Goal: Register for event/course

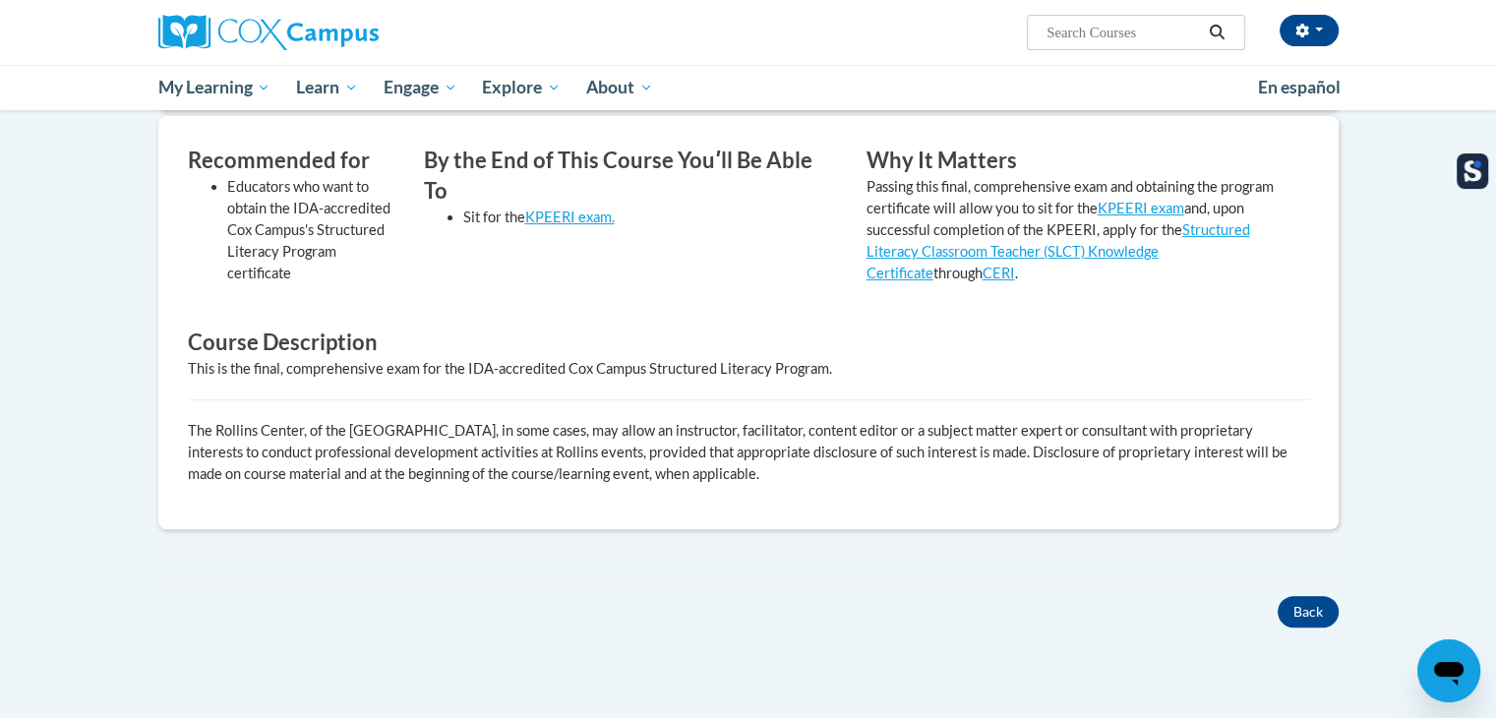
scroll to position [592, 0]
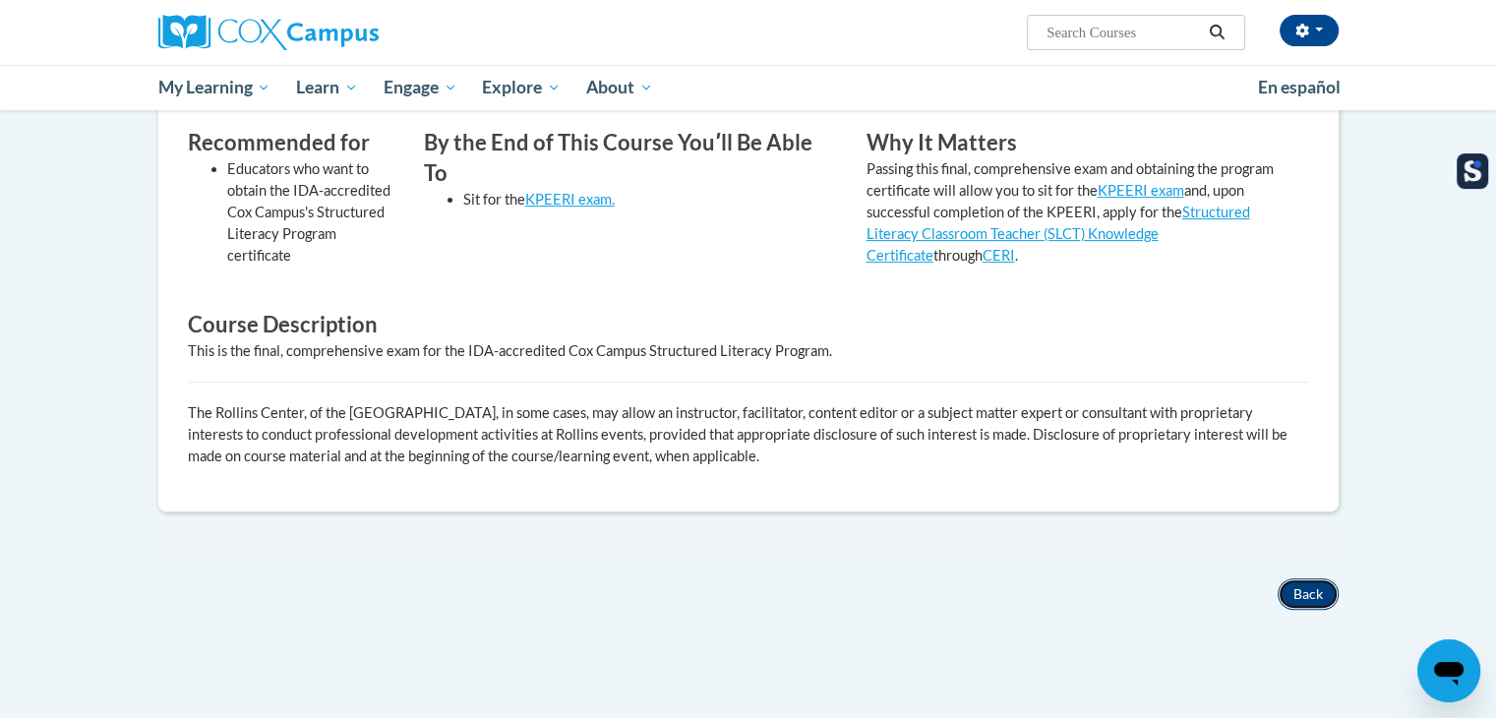
click at [1299, 585] on button "Back" at bounding box center [1308, 594] width 61 height 31
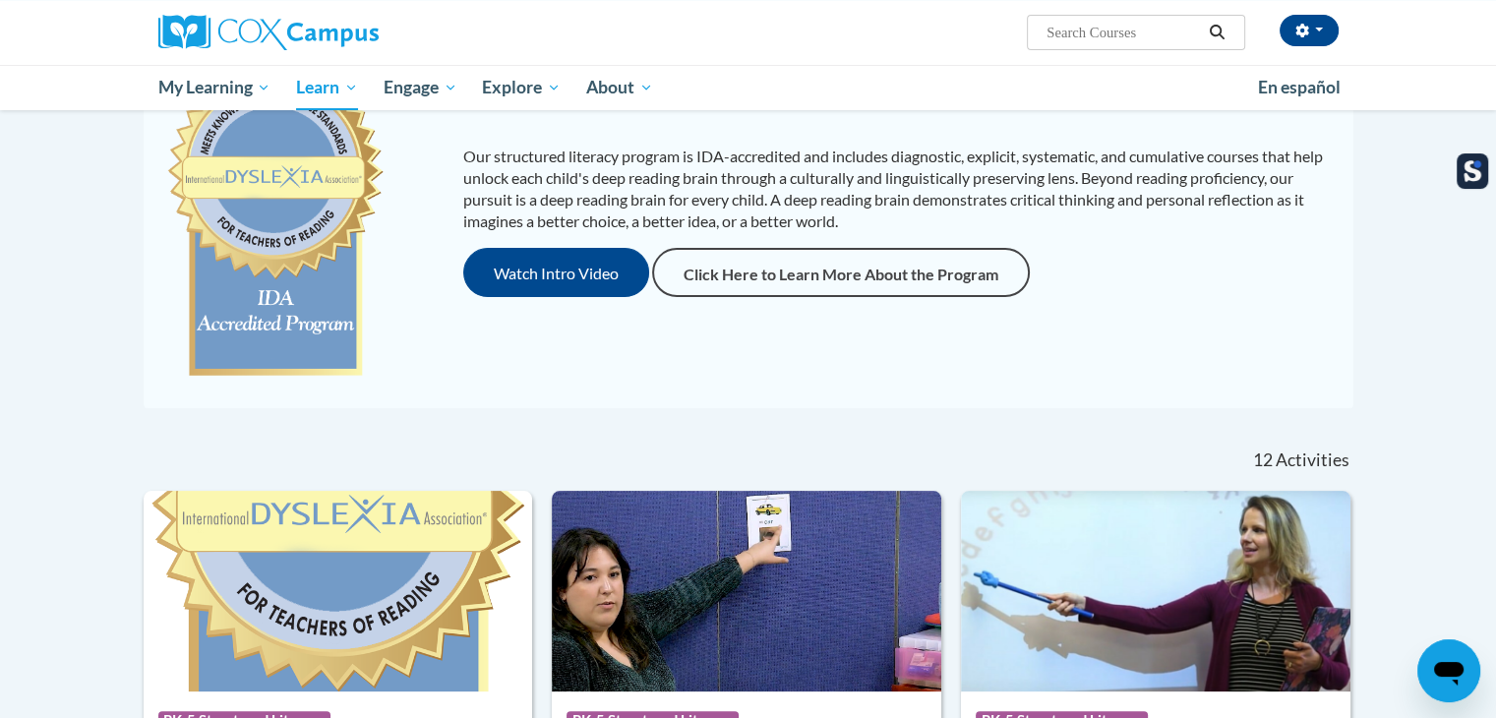
scroll to position [590, 0]
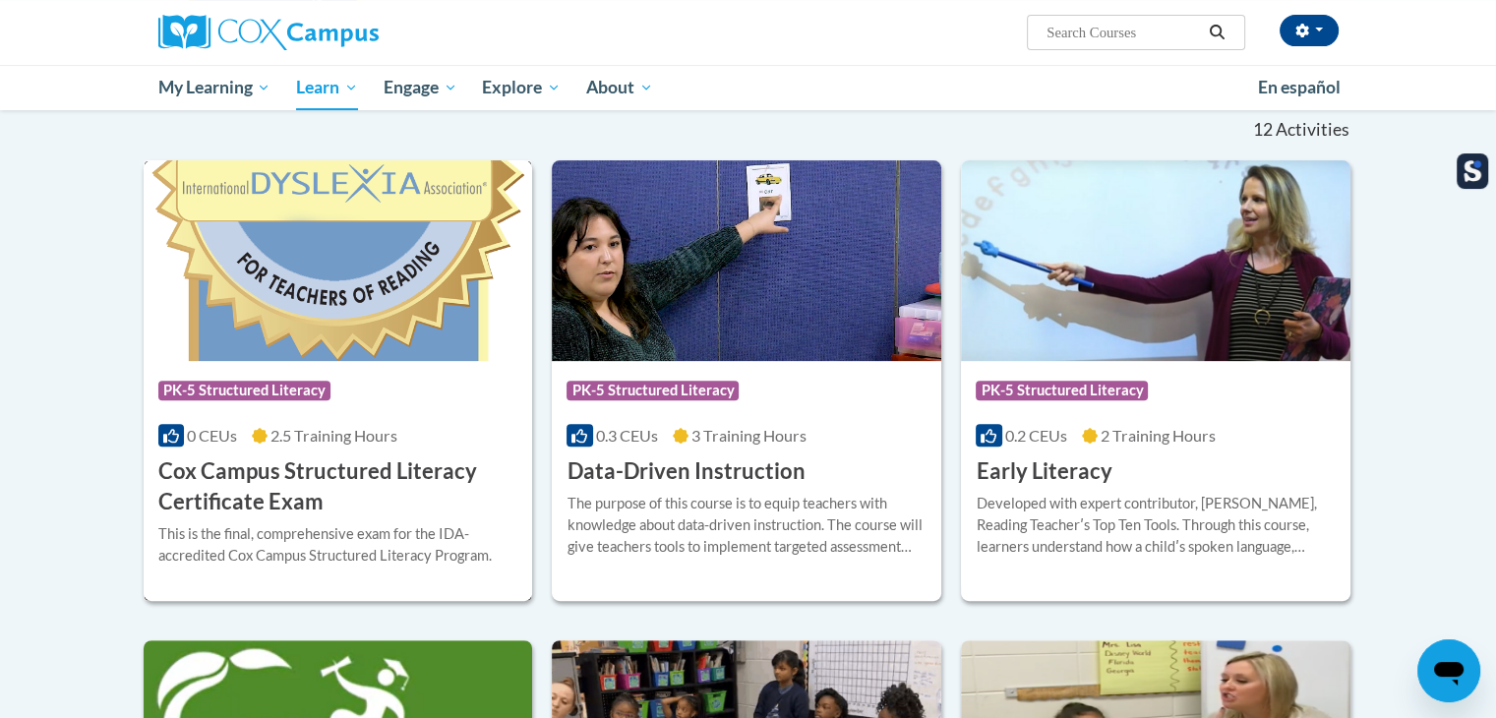
click at [291, 414] on div "Course Category: PK-5 Structured Literacy 0 CEUs 2.5 Training Hours COURSE Cox …" at bounding box center [339, 439] width 390 height 156
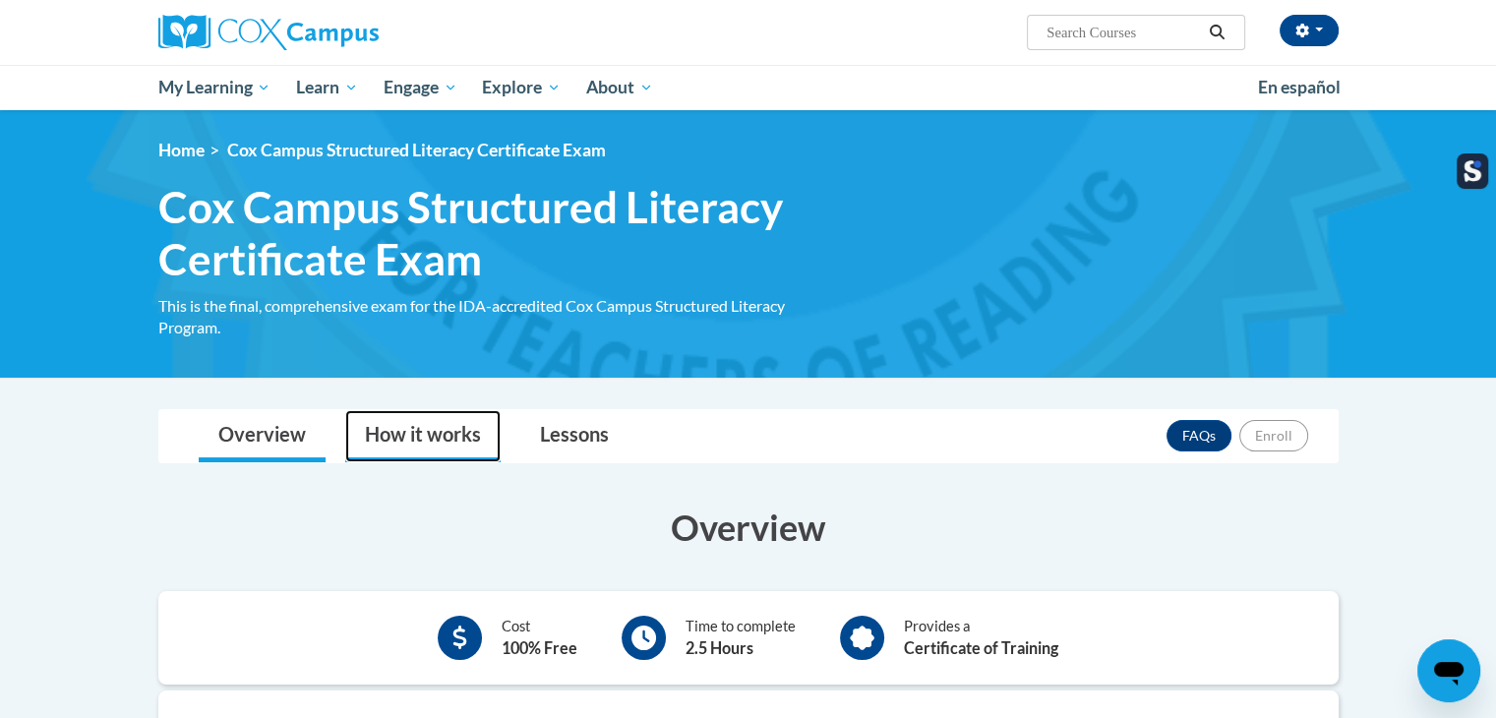
click at [378, 433] on link "How it works" at bounding box center [422, 436] width 155 height 52
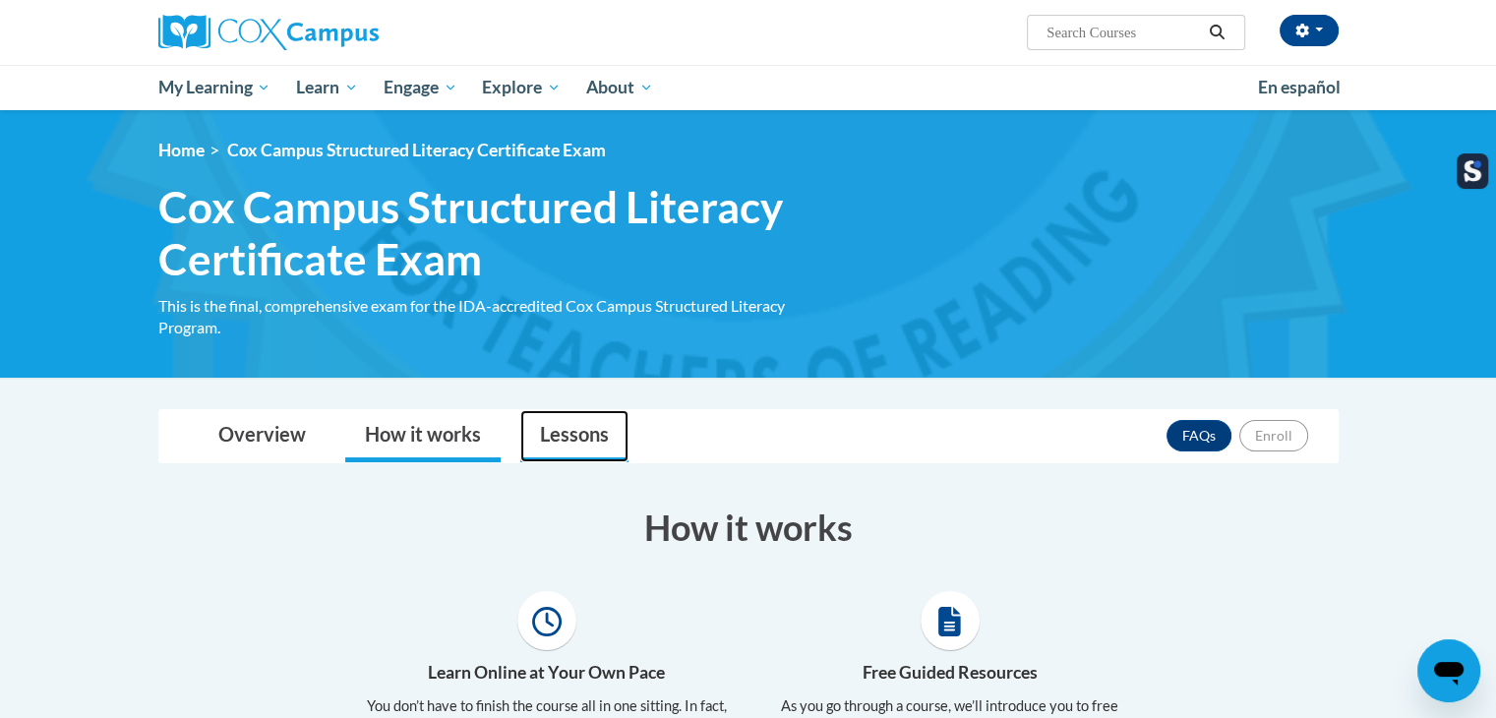
click at [593, 417] on link "Lessons" at bounding box center [574, 436] width 108 height 52
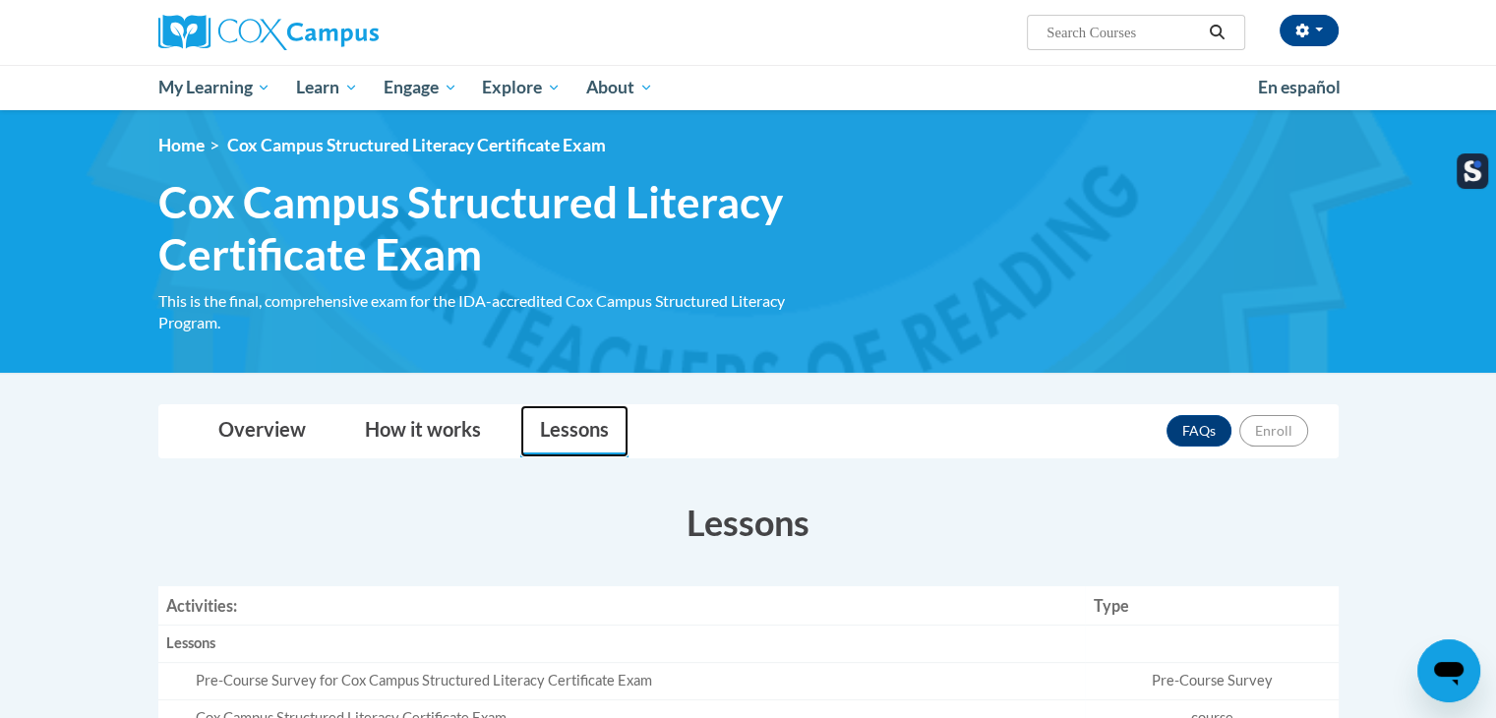
scroll to position [295, 0]
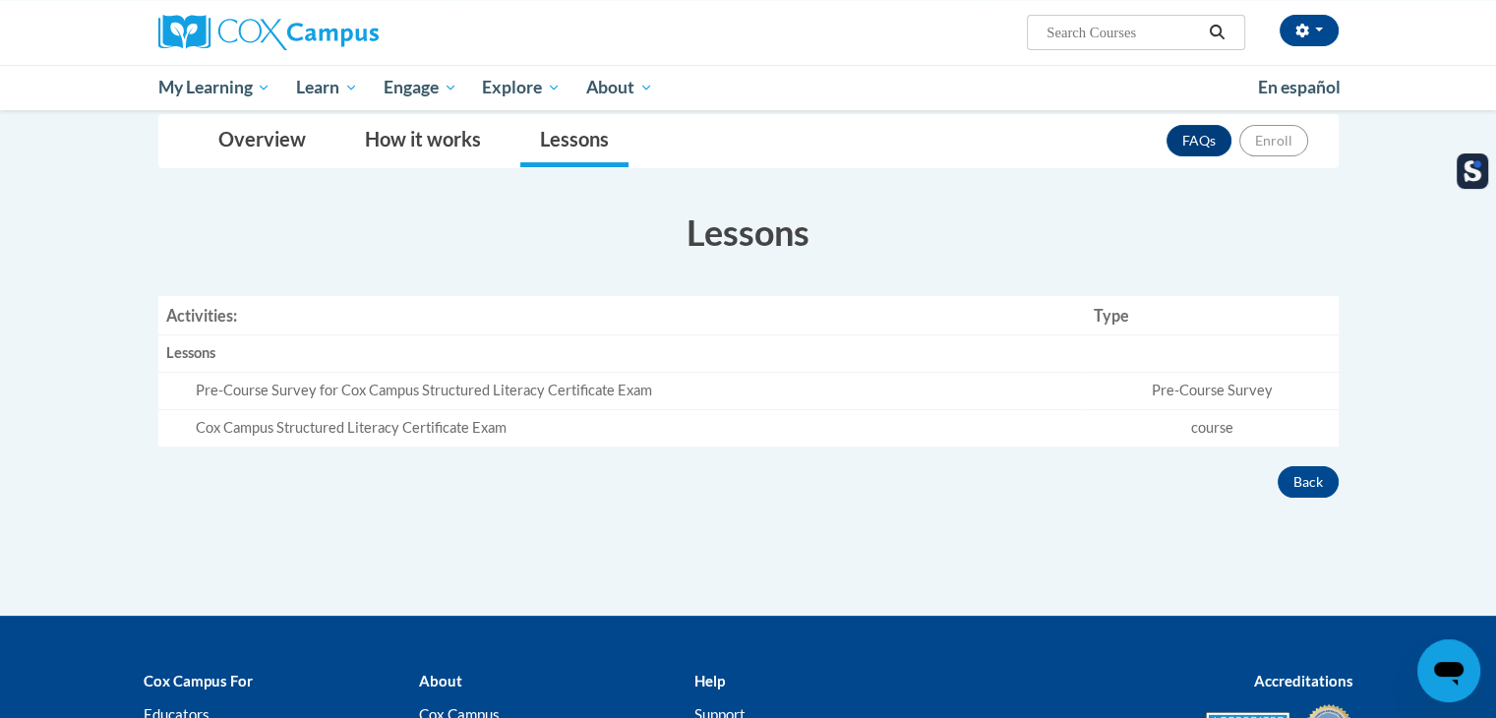
click at [1235, 427] on td "course" at bounding box center [1211, 427] width 253 height 36
click at [353, 400] on td "Pre-Course Survey for Cox Campus Structured Literacy Certificate Exam" at bounding box center [622, 391] width 928 height 37
click at [220, 359] on div "Lessons" at bounding box center [622, 353] width 912 height 21
click at [270, 418] on div "Cox Campus Structured Literacy Certificate Exam" at bounding box center [637, 428] width 883 height 21
click at [1315, 40] on button "button" at bounding box center [1309, 30] width 59 height 31
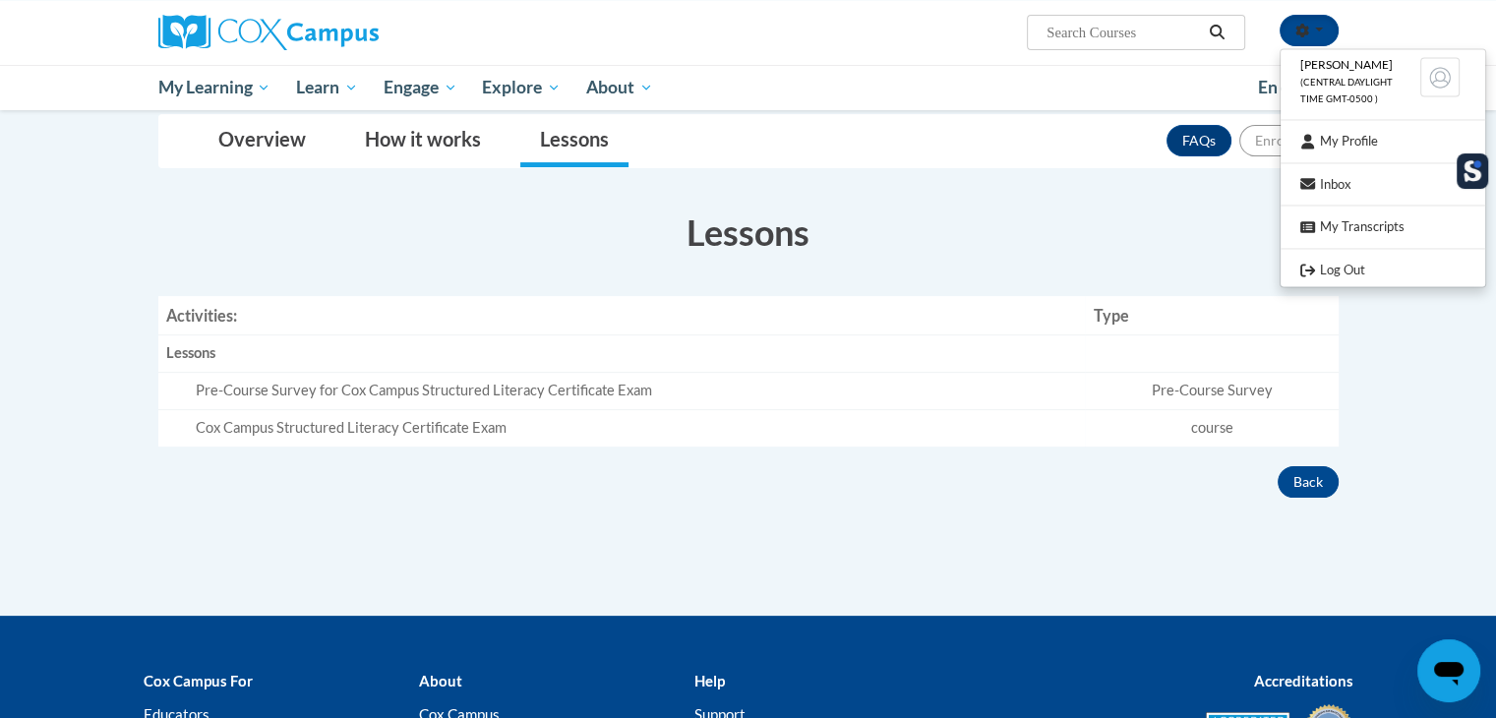
click at [1110, 38] on input "Search..." at bounding box center [1123, 33] width 157 height 24
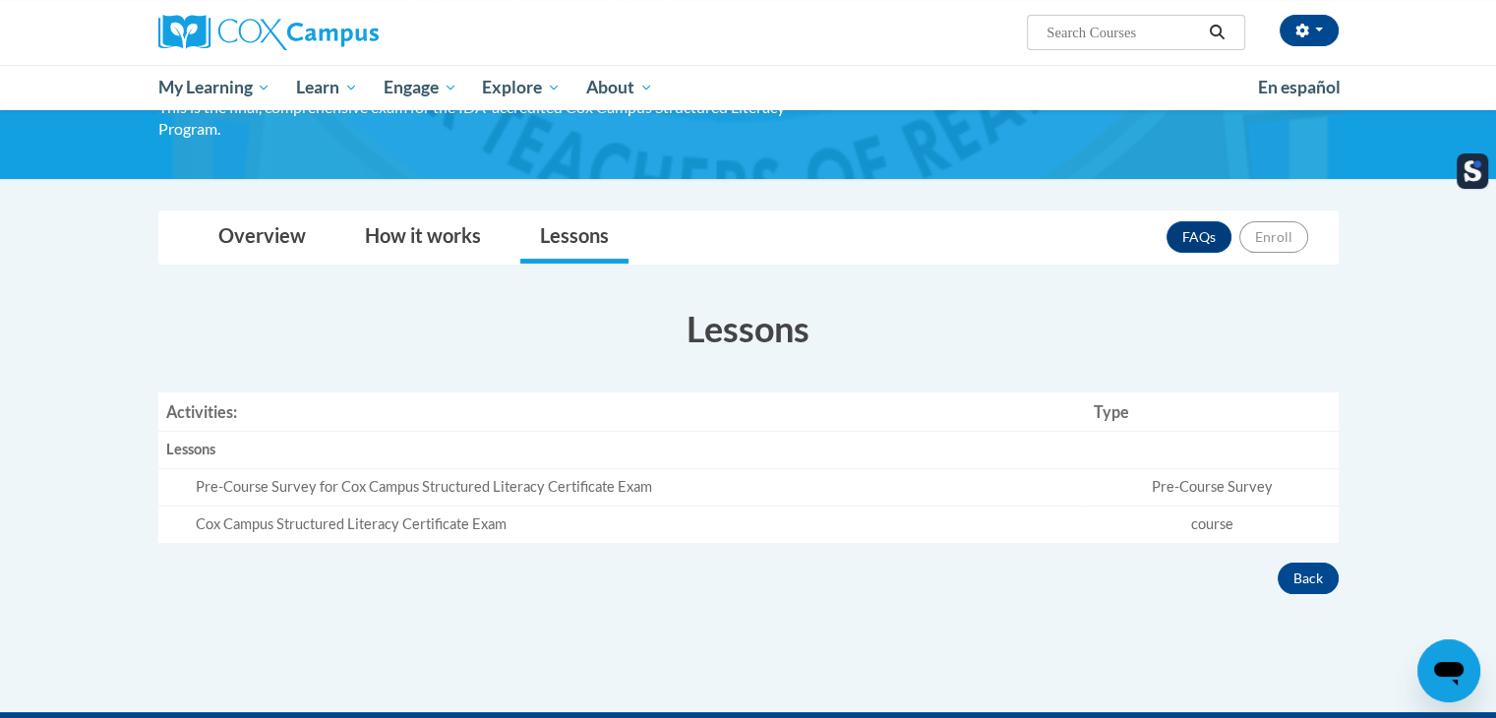
scroll to position [0, 0]
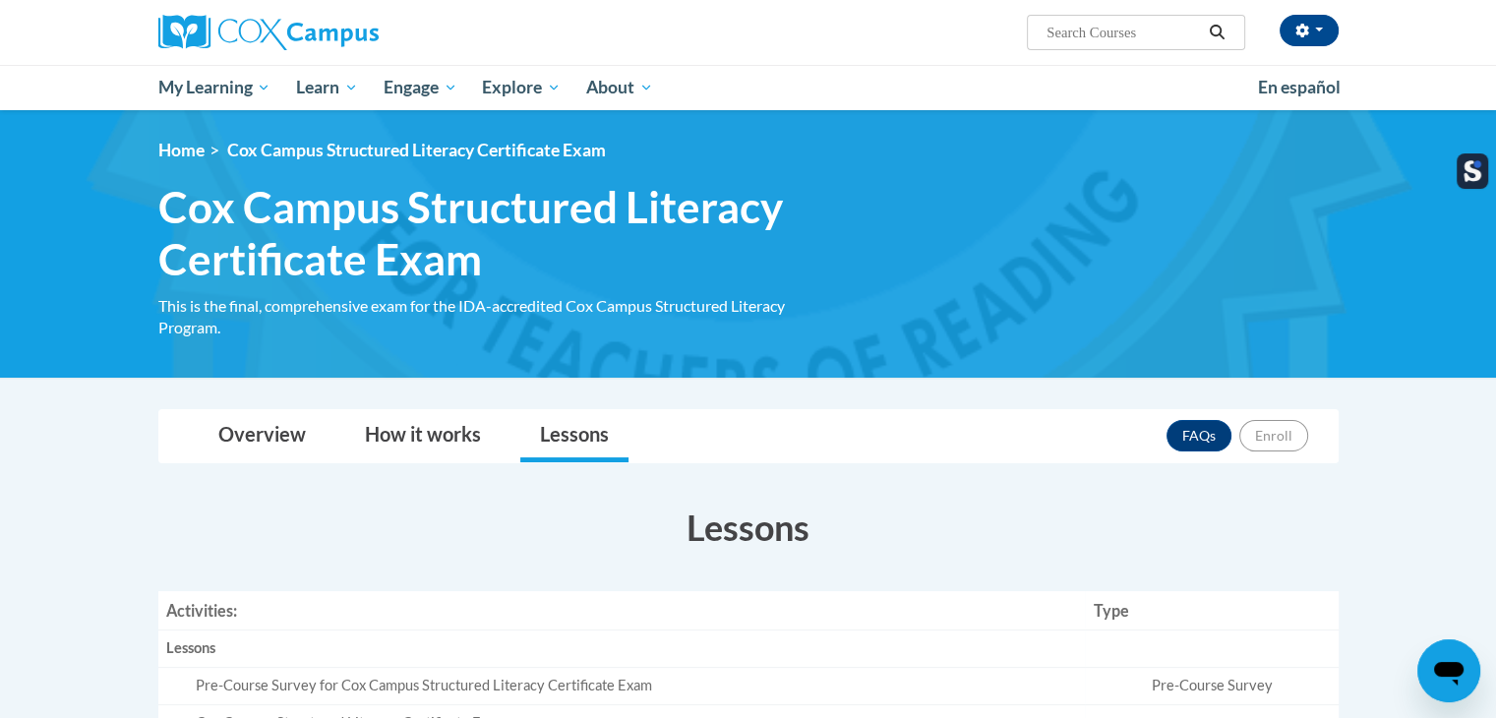
click at [1088, 30] on input "Search..." at bounding box center [1123, 33] width 157 height 24
type input "oral lang"
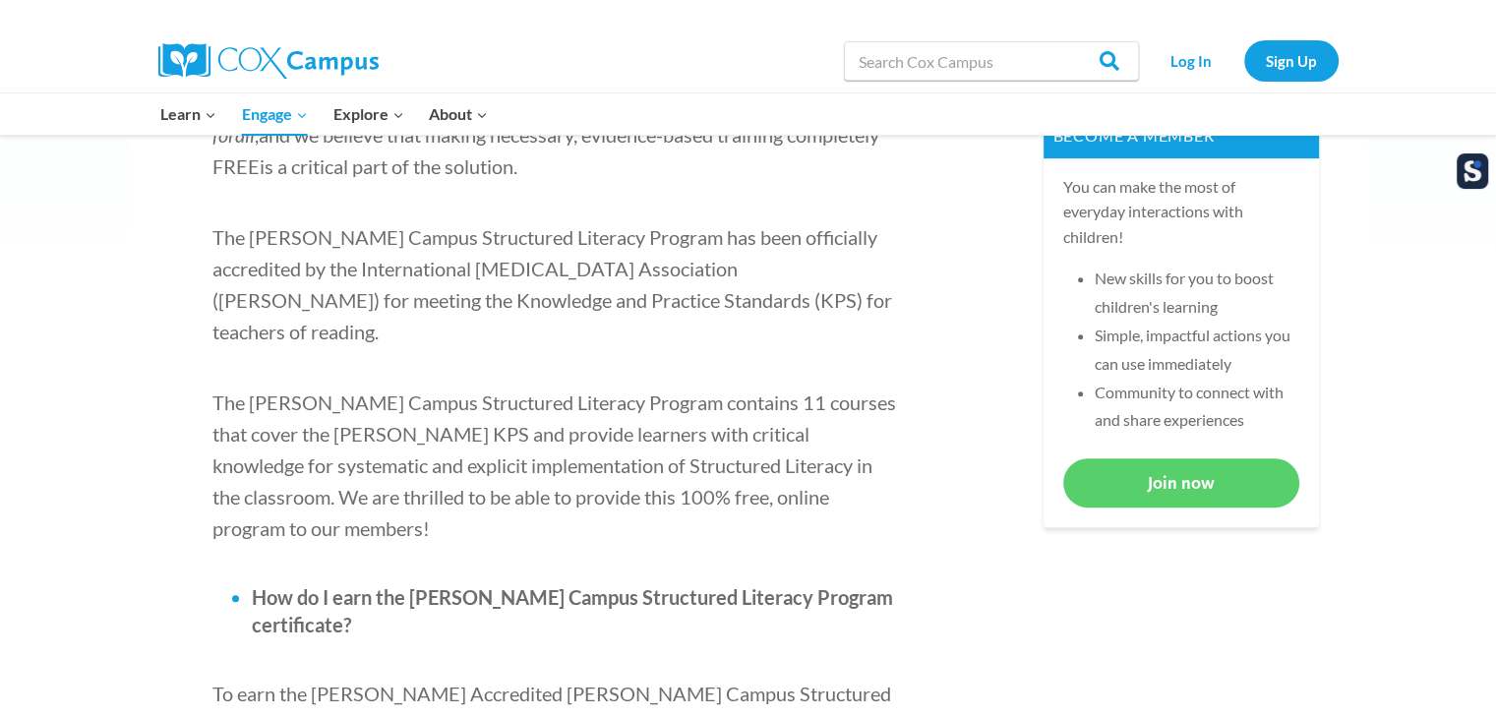
scroll to position [689, 0]
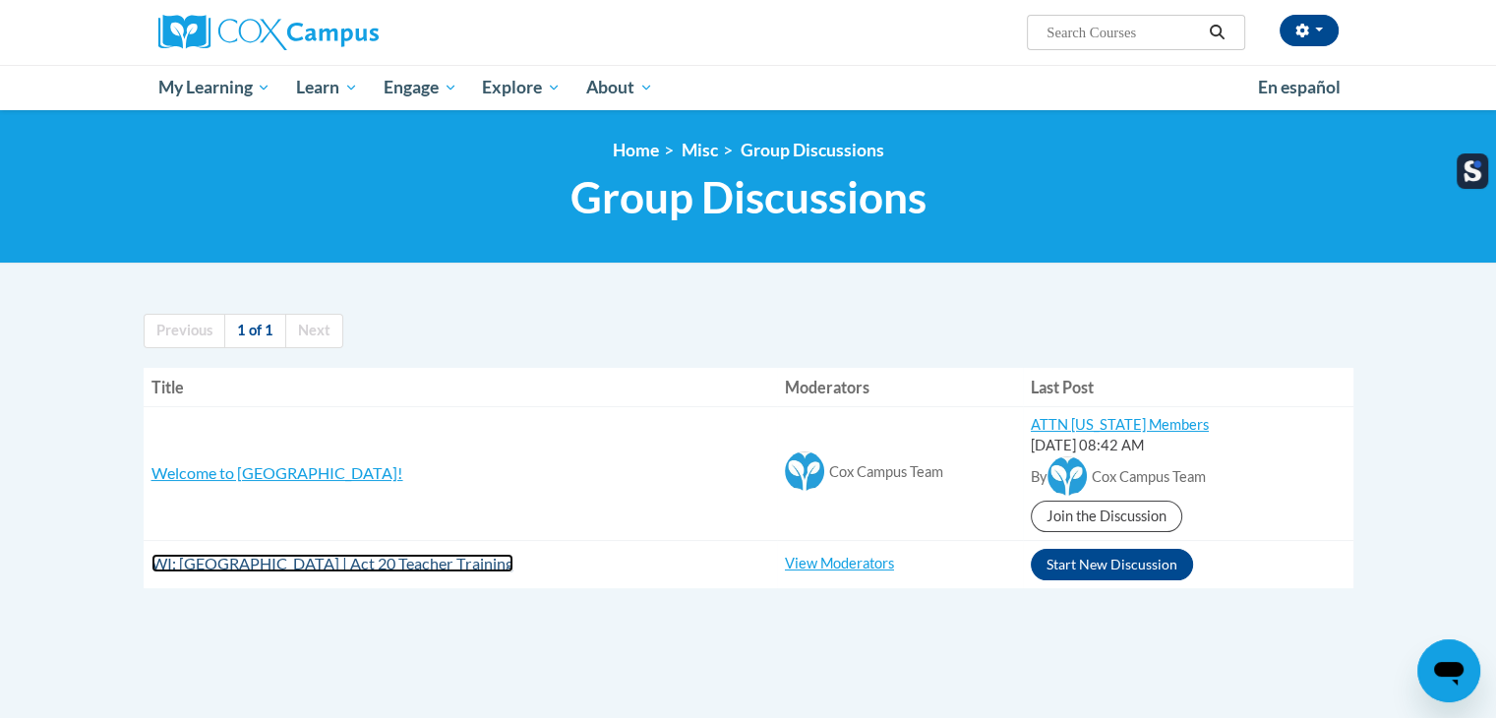
click at [441, 560] on span "WI: [GEOGRAPHIC_DATA] | Act 20 Teacher Training" at bounding box center [333, 563] width 362 height 19
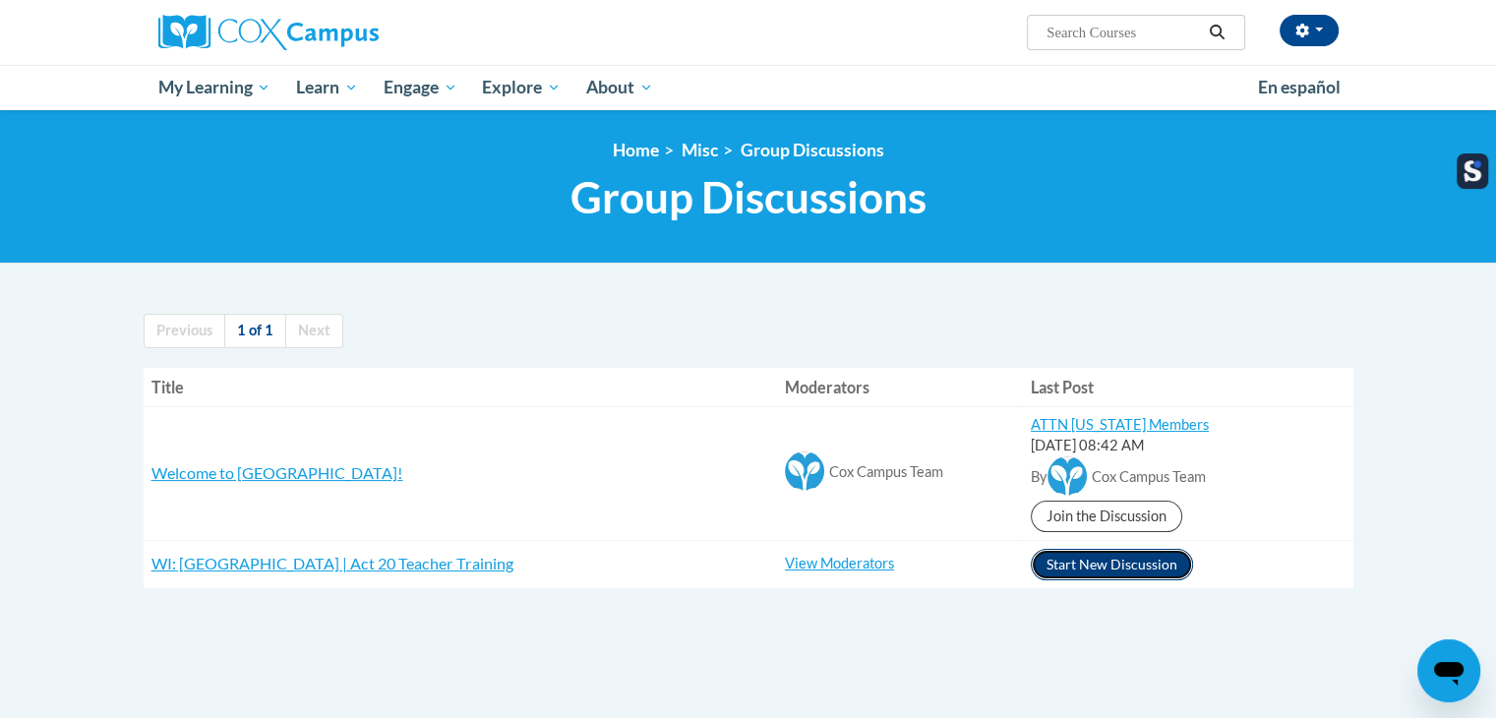
click at [1149, 563] on button "Start New Discussion" at bounding box center [1112, 564] width 162 height 31
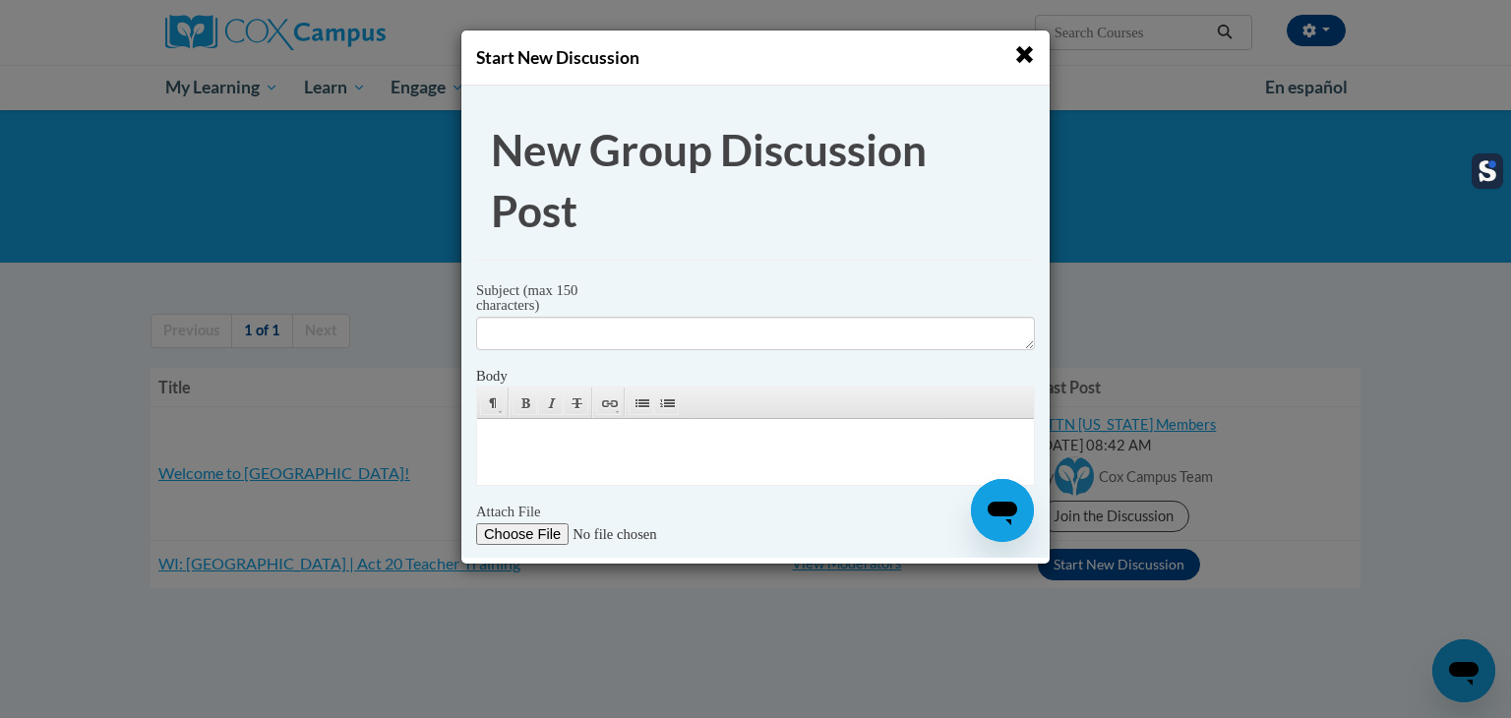
drag, startPoint x: 1018, startPoint y: 62, endPoint x: 543, endPoint y: 32, distance: 476.1
click at [1018, 62] on span "button" at bounding box center [1024, 54] width 21 height 21
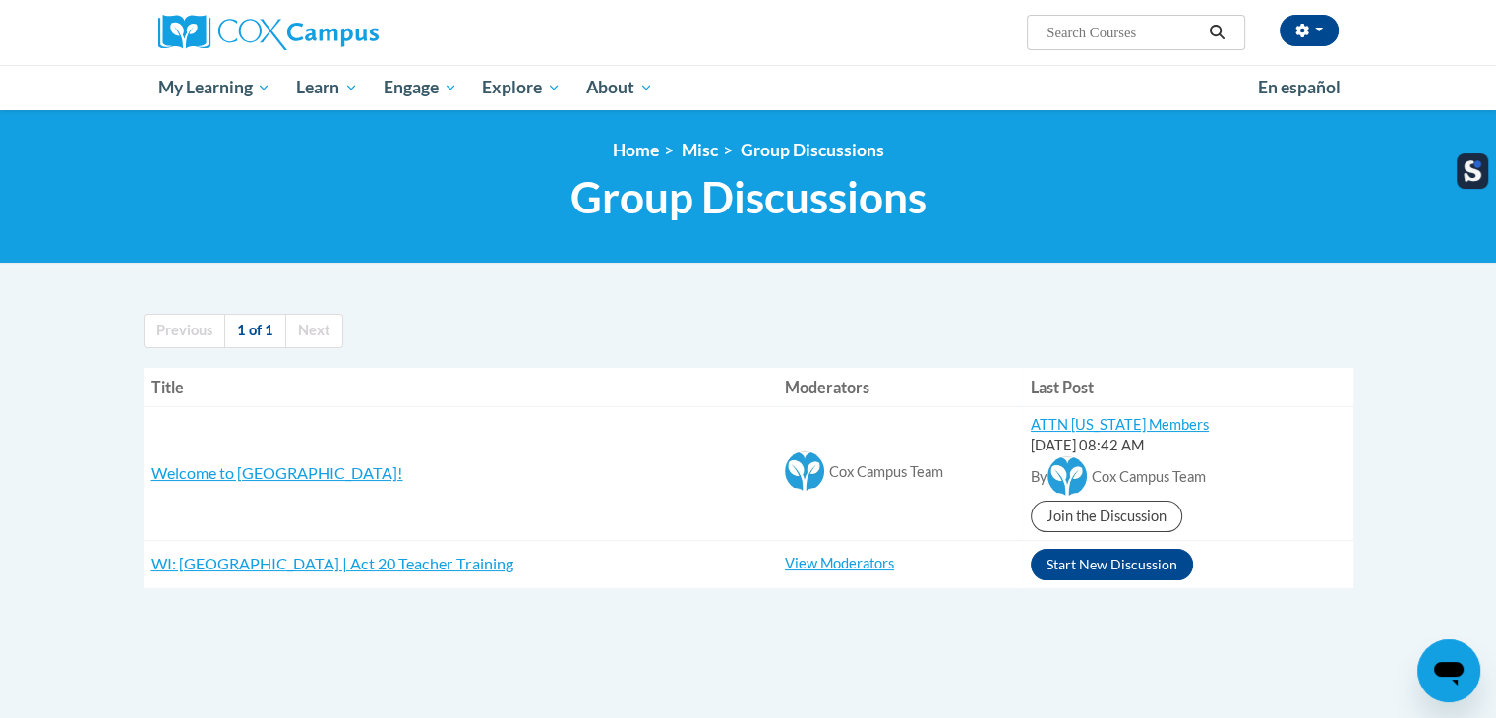
click at [251, 483] on h3 "Welcome to [GEOGRAPHIC_DATA]!" at bounding box center [461, 473] width 618 height 23
click at [251, 481] on span "Welcome to [GEOGRAPHIC_DATA]!" at bounding box center [278, 472] width 252 height 19
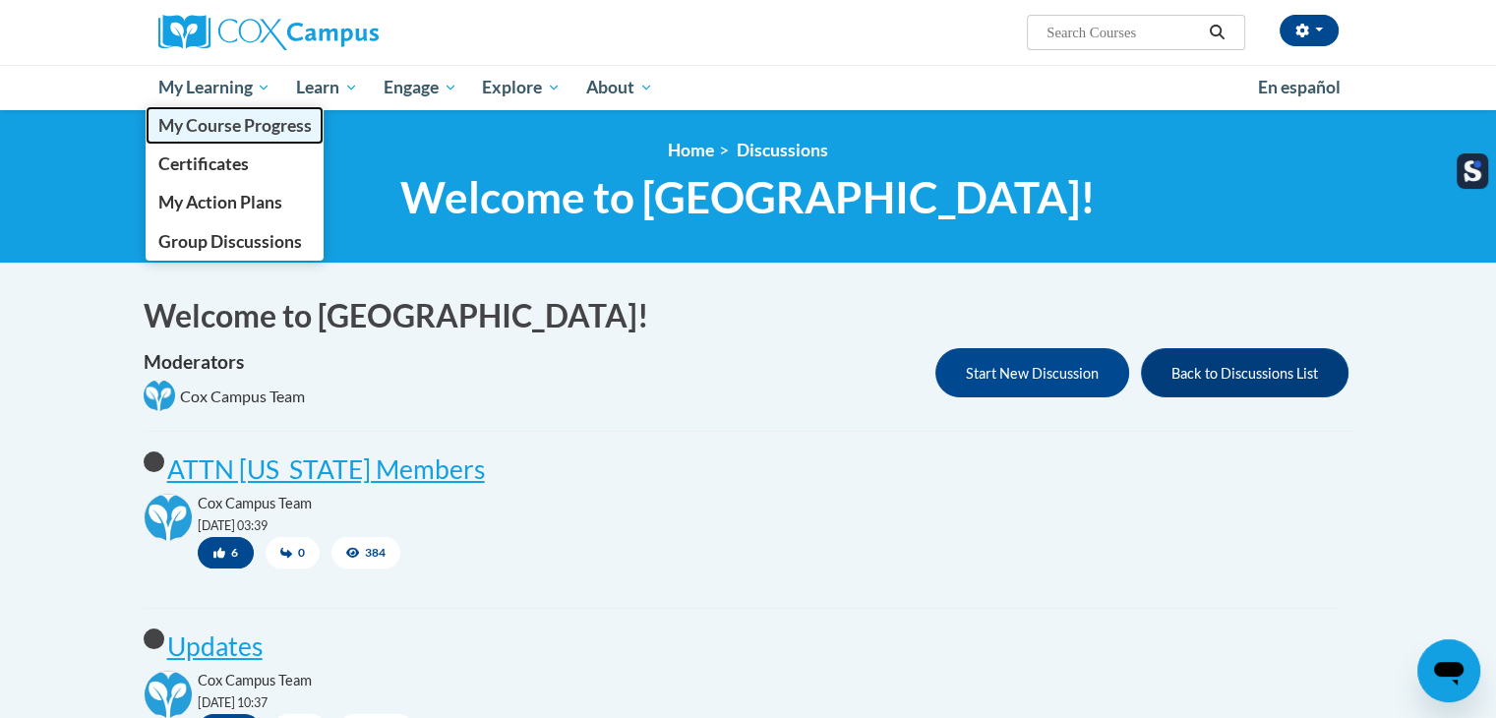
click at [205, 141] on link "My Course Progress" at bounding box center [235, 125] width 179 height 38
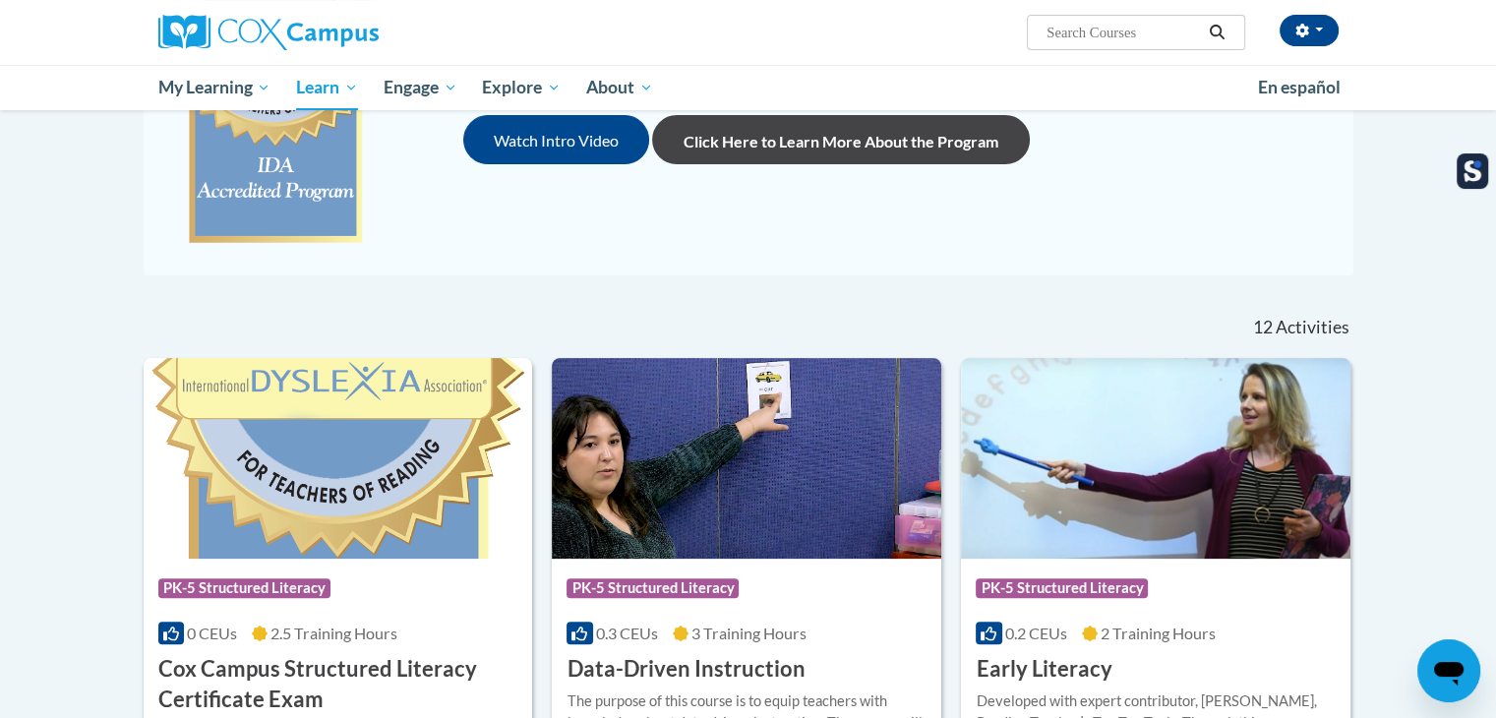
scroll to position [394, 0]
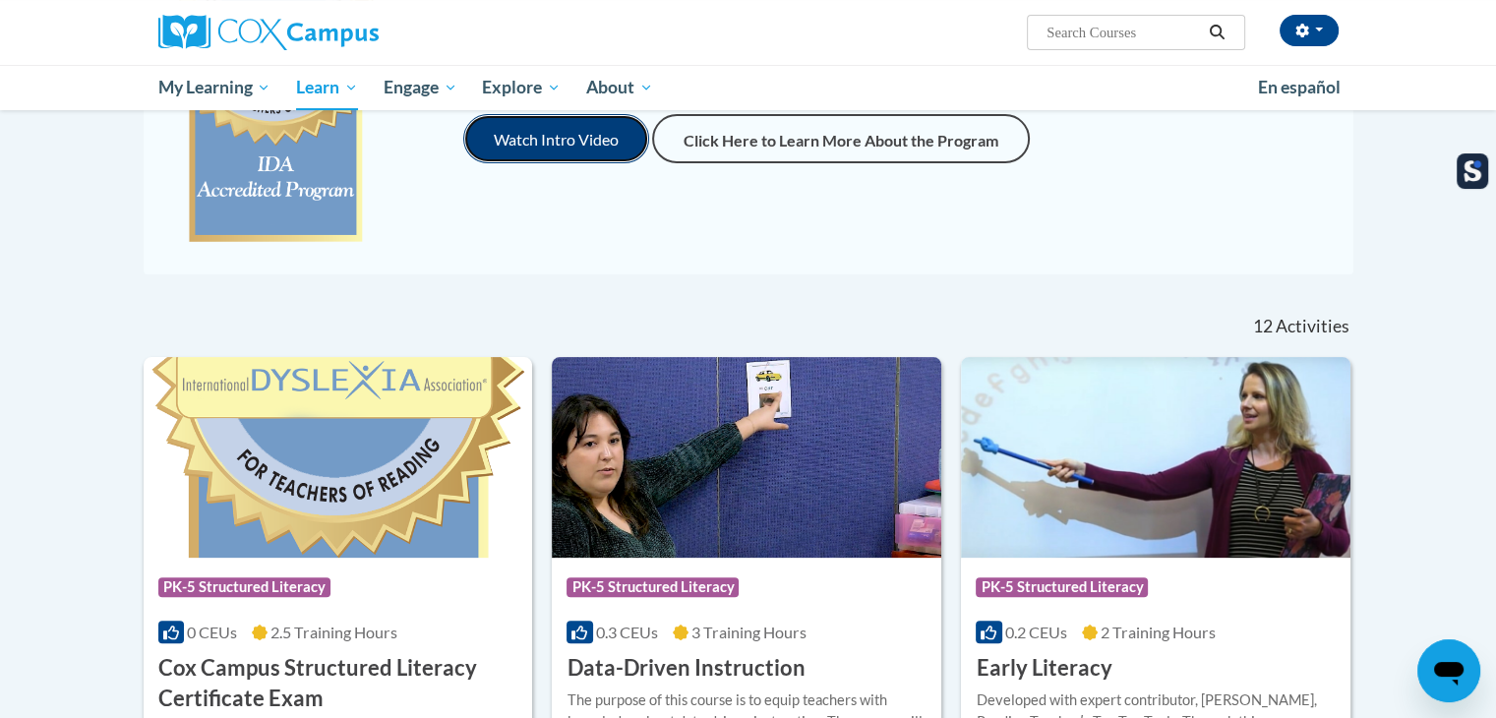
click at [591, 145] on button "Watch Intro Video" at bounding box center [556, 138] width 186 height 49
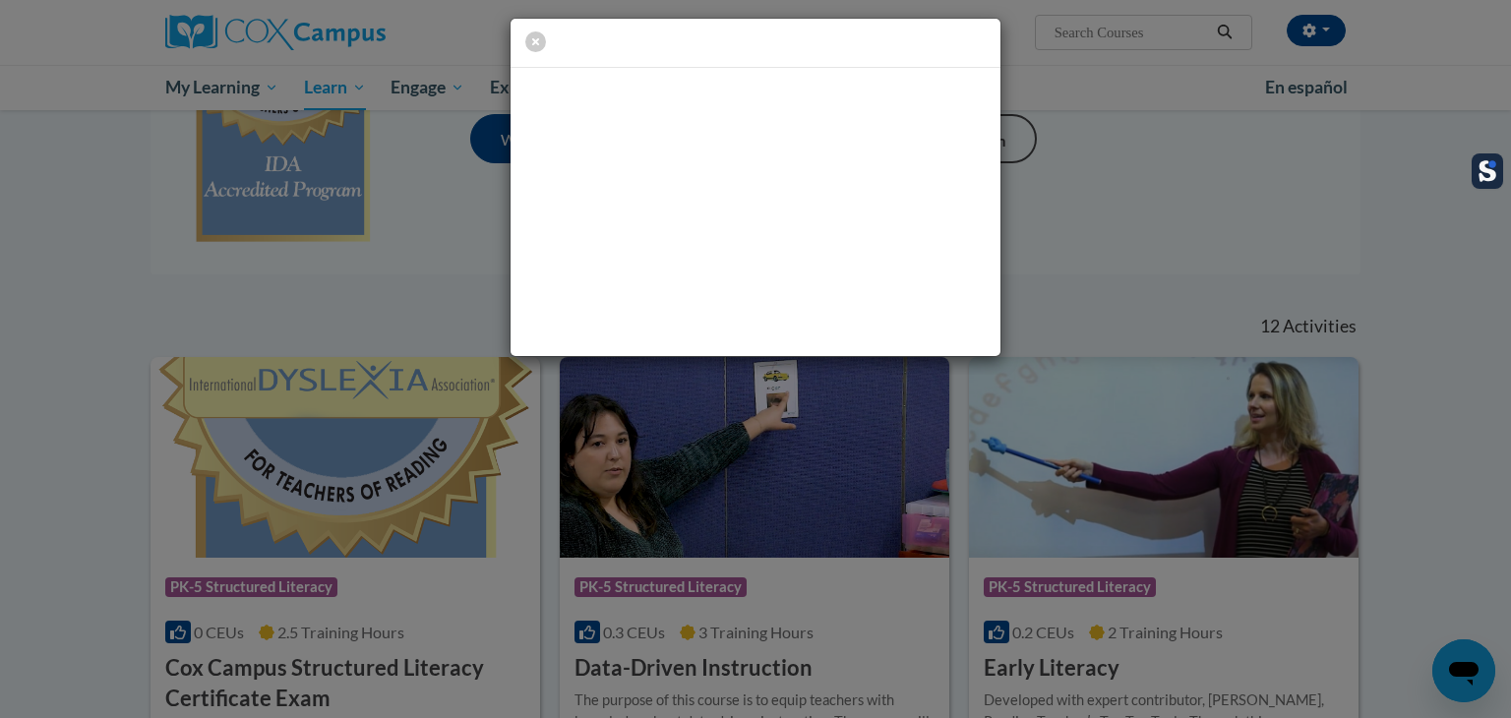
click at [1158, 223] on div at bounding box center [755, 187] width 1511 height 375
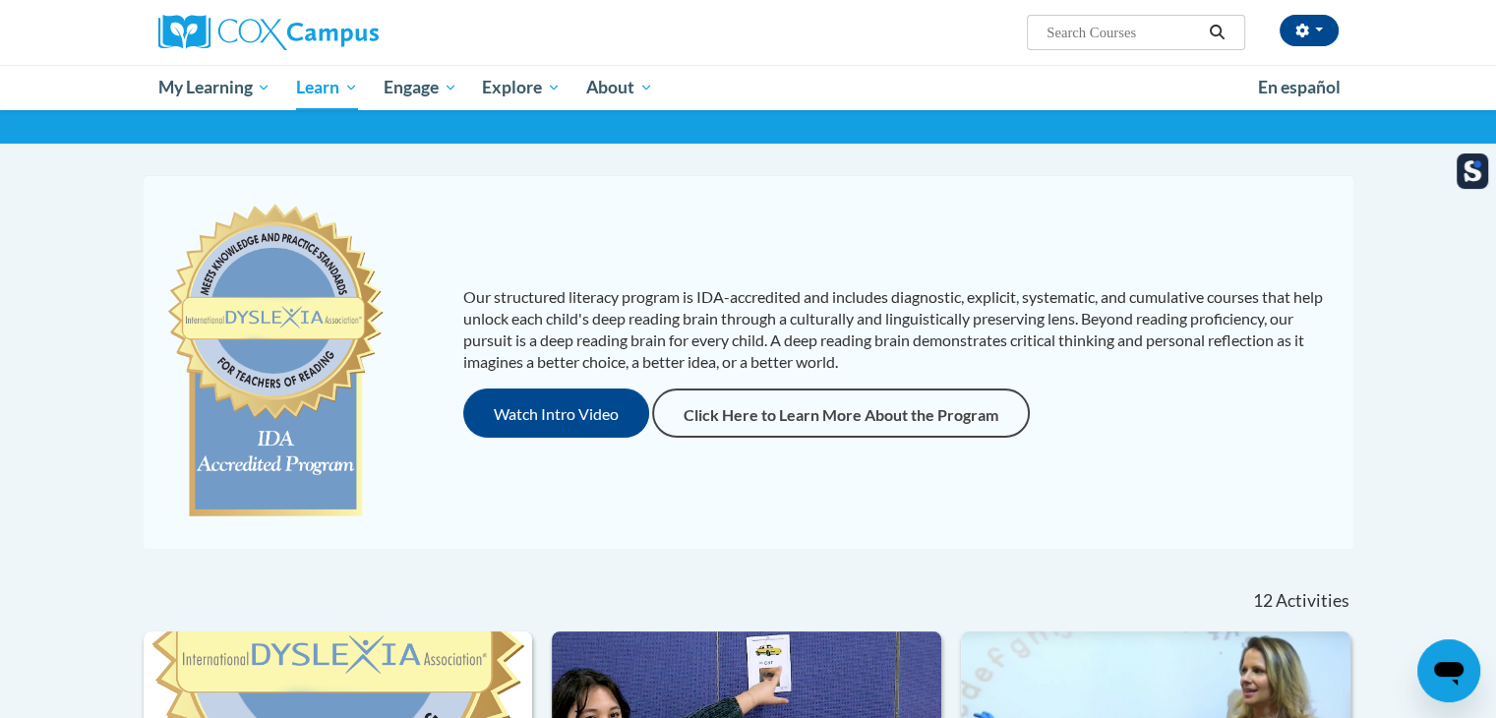
scroll to position [0, 0]
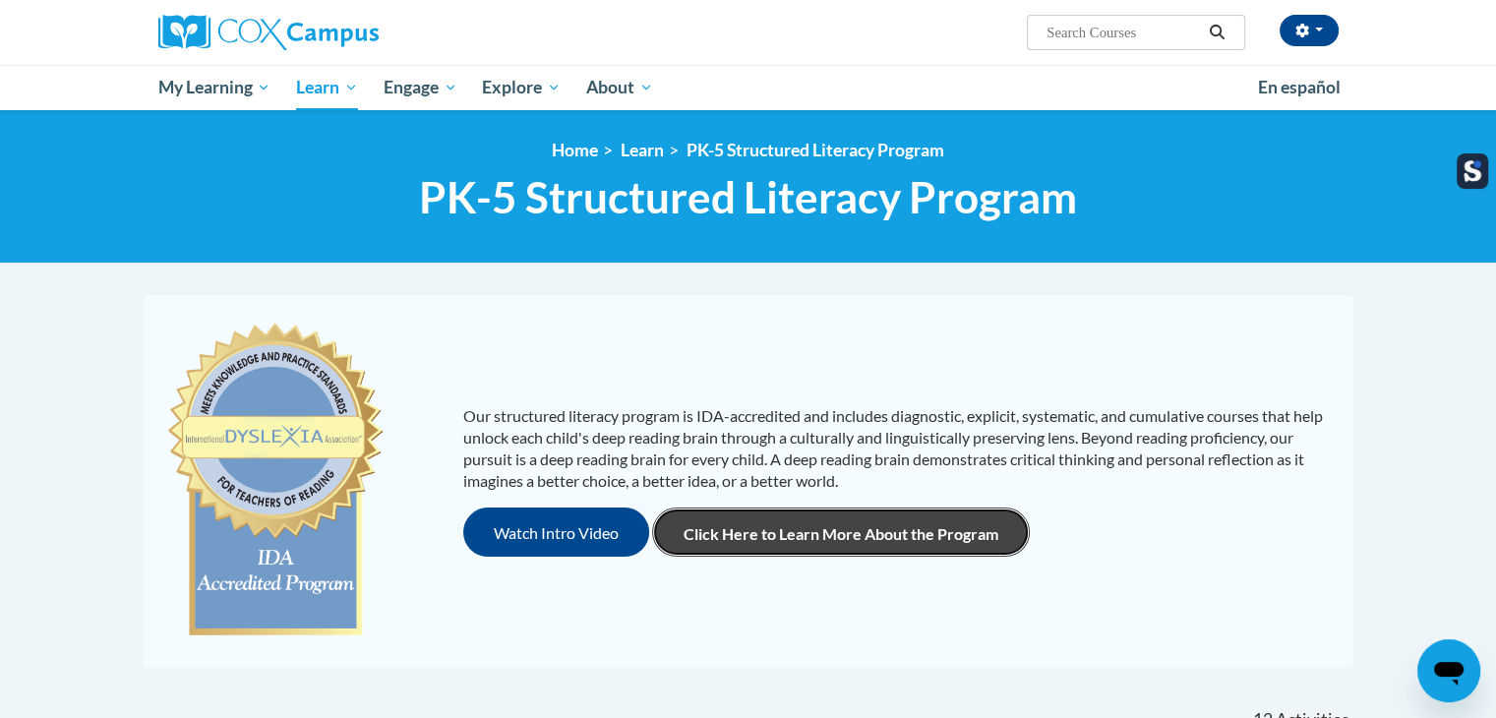
click at [819, 552] on link "Click Here to Learn More About the Program" at bounding box center [841, 532] width 378 height 49
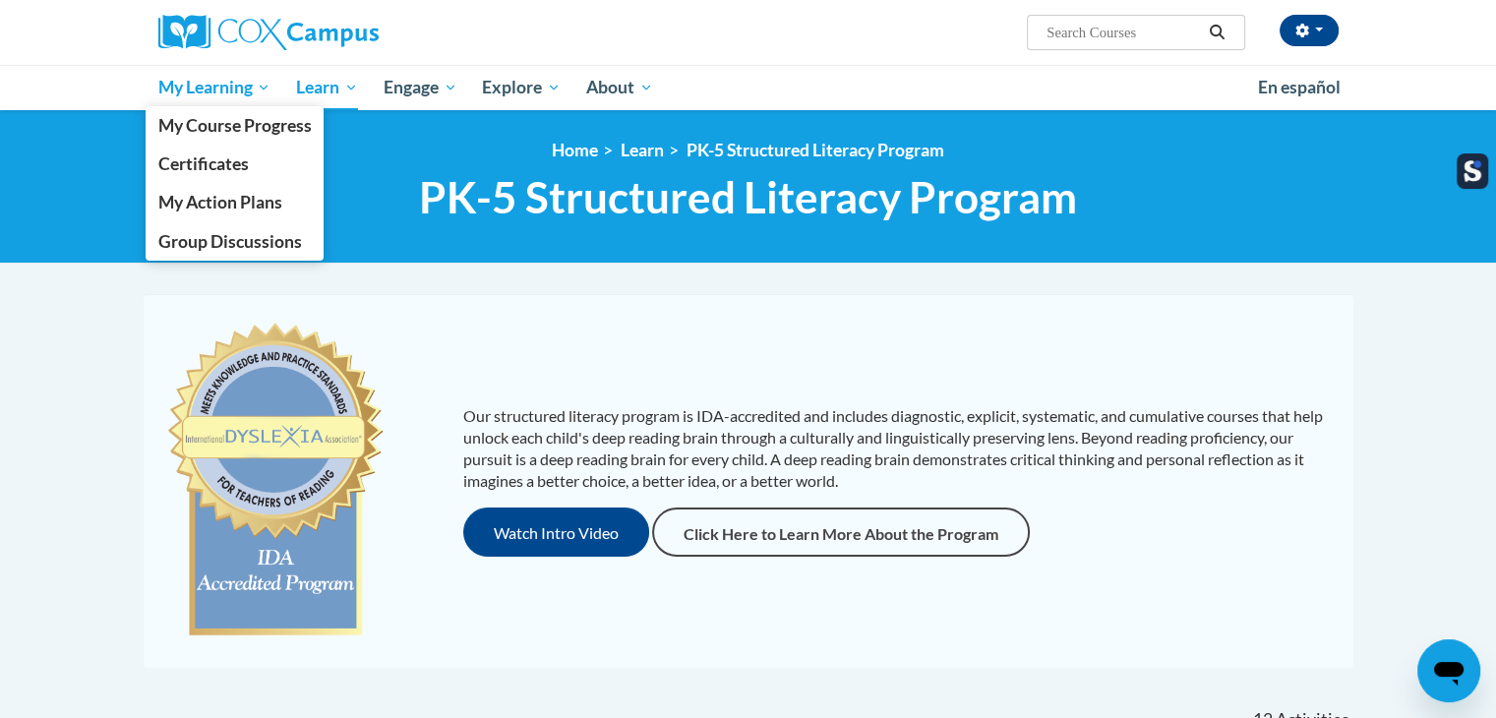
click at [216, 83] on span "My Learning" at bounding box center [213, 88] width 113 height 24
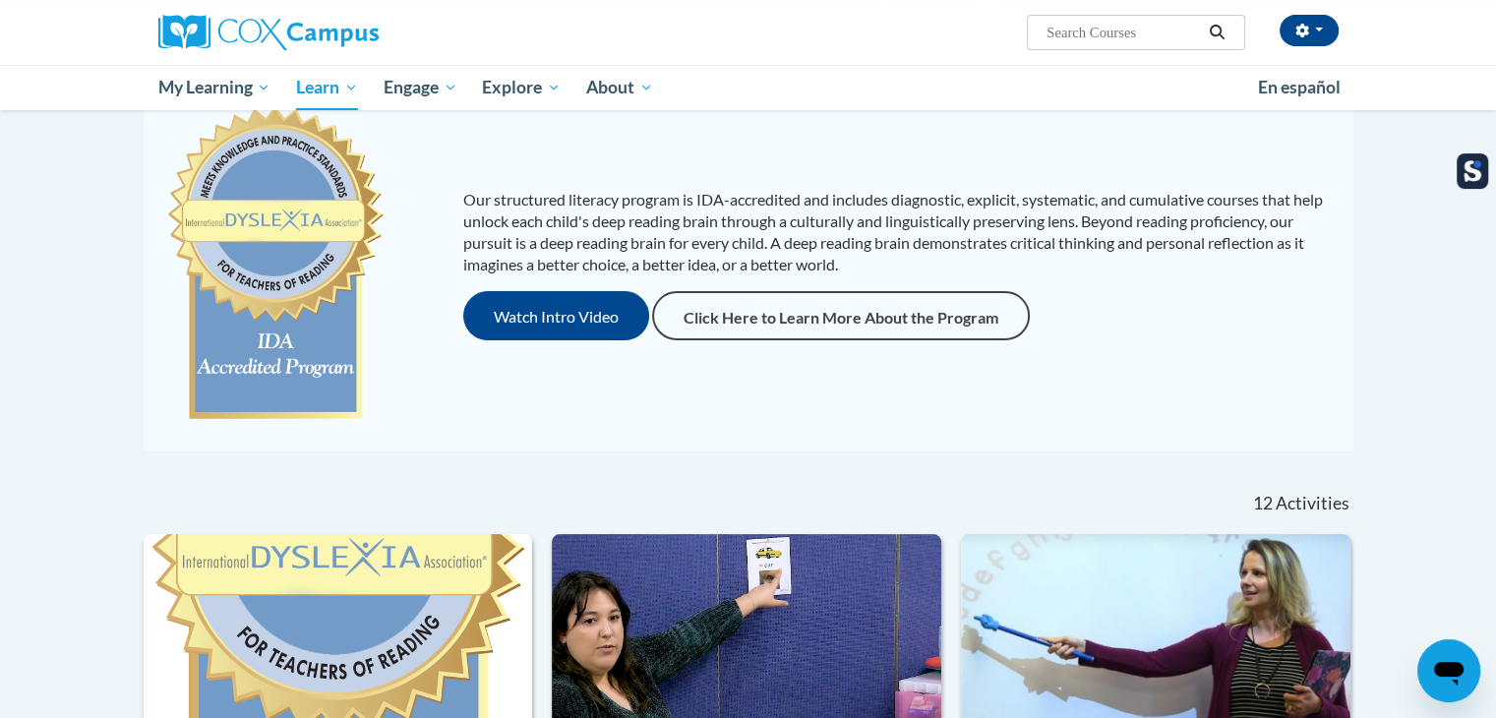
scroll to position [98, 0]
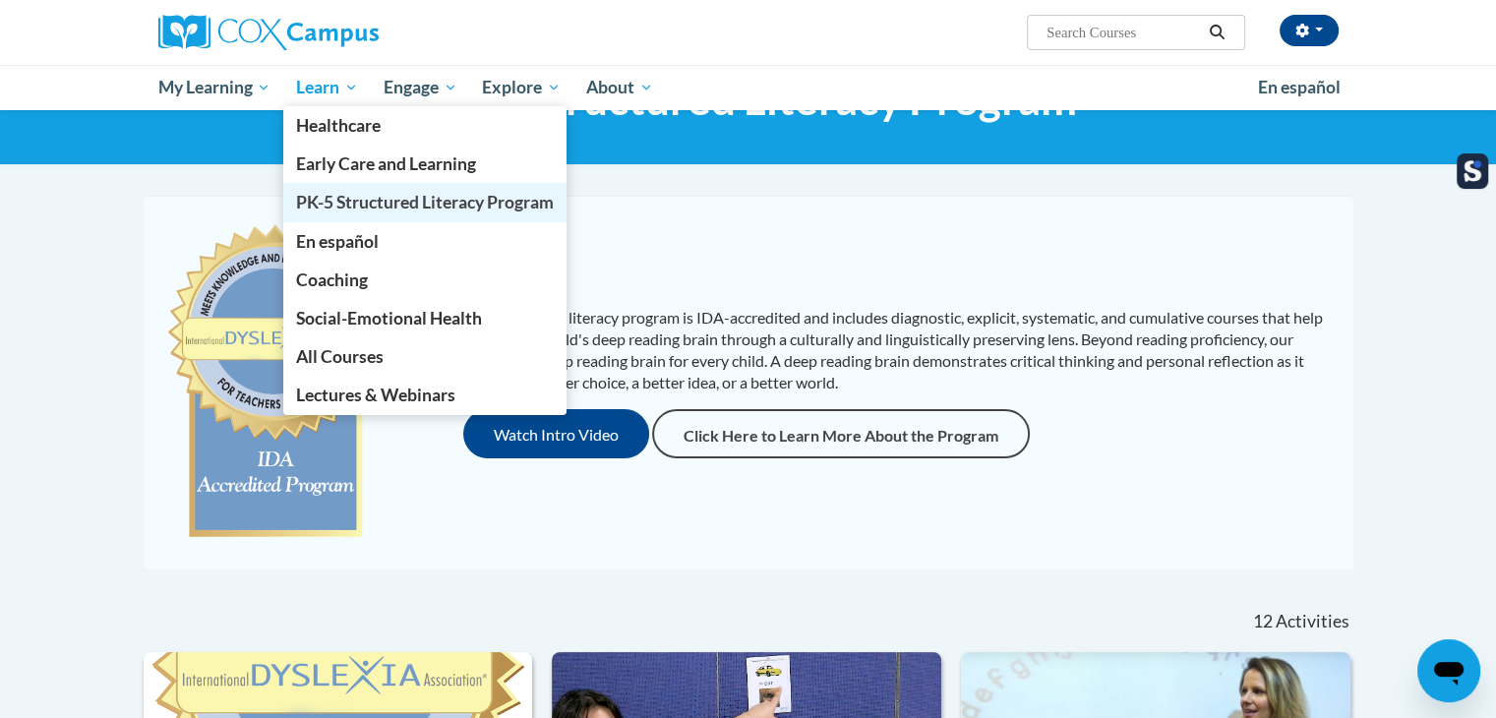
click at [366, 198] on span "PK-5 Structured Literacy Program" at bounding box center [425, 202] width 258 height 21
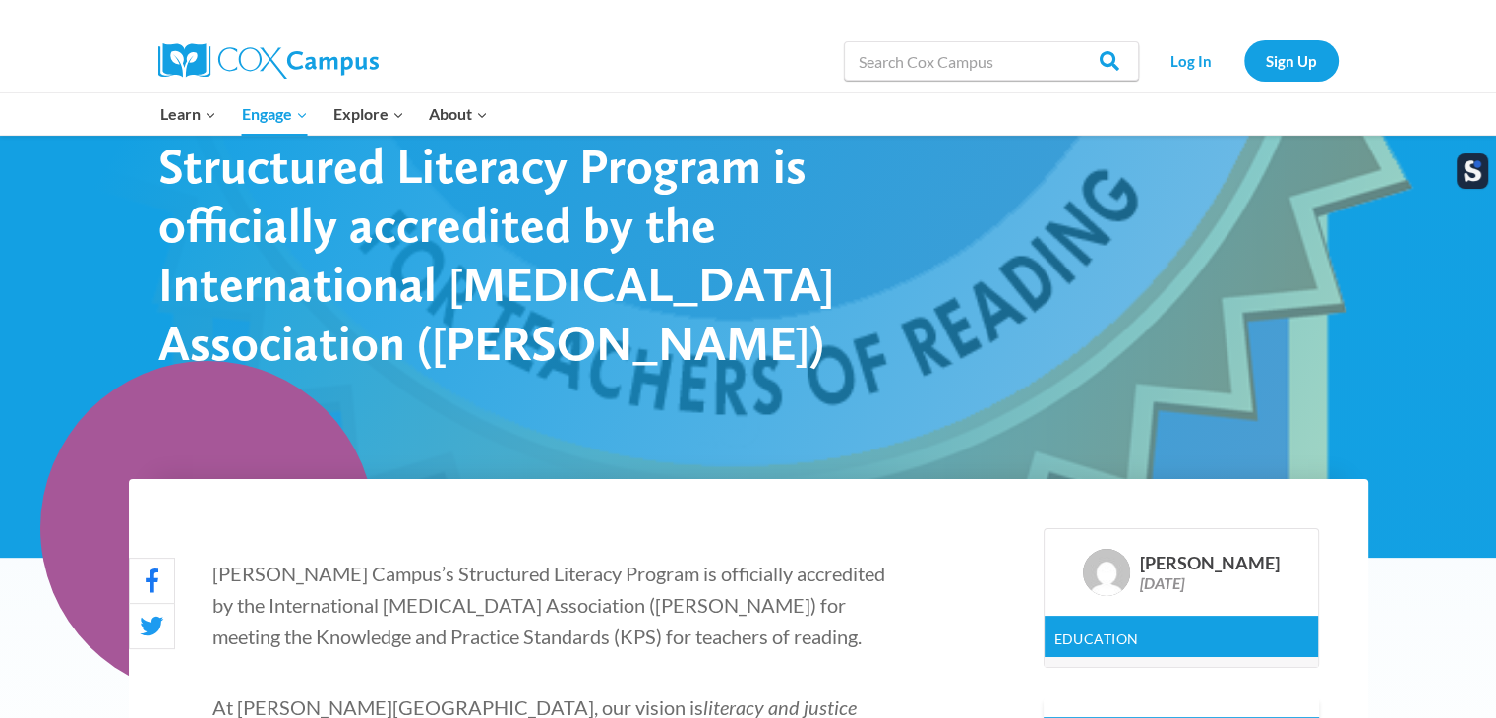
scroll to position [197, 0]
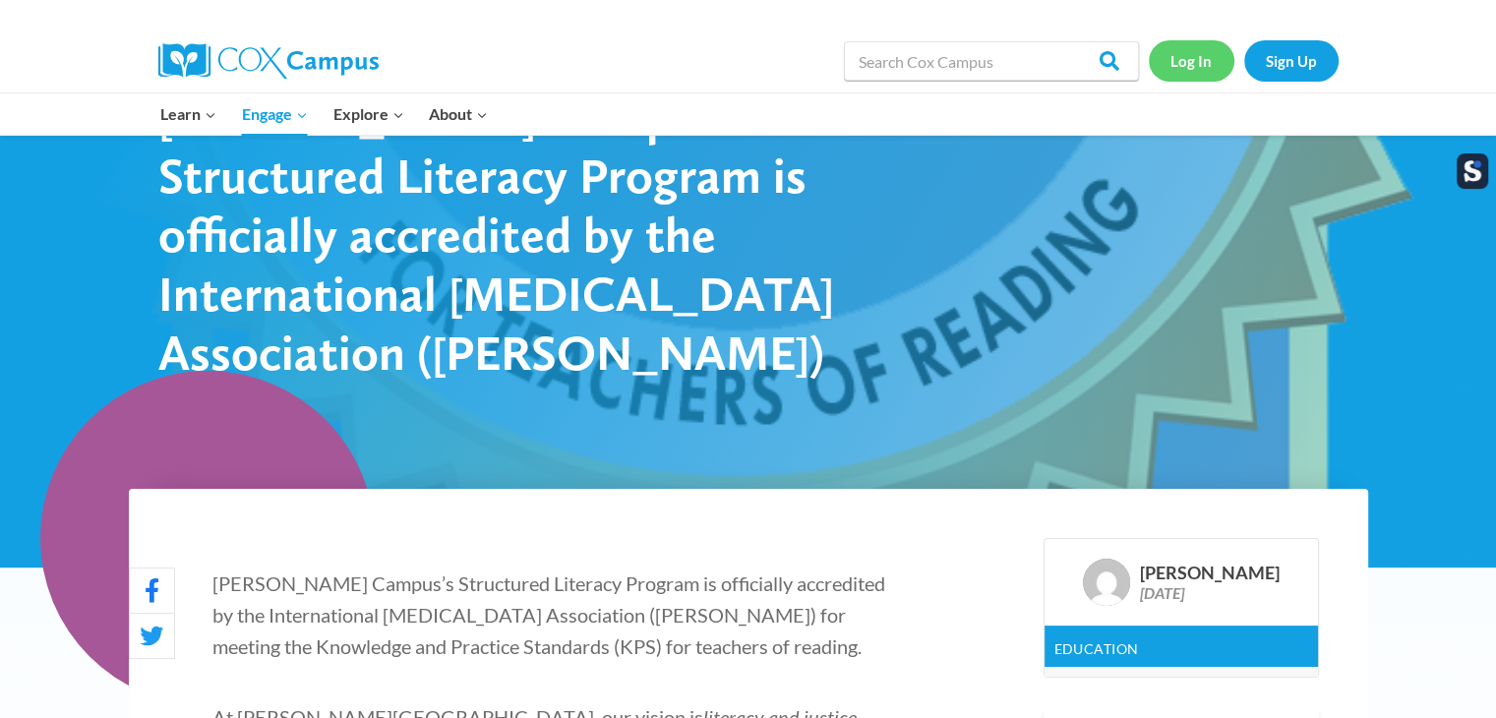
click at [1185, 64] on link "Log In" at bounding box center [1192, 60] width 86 height 40
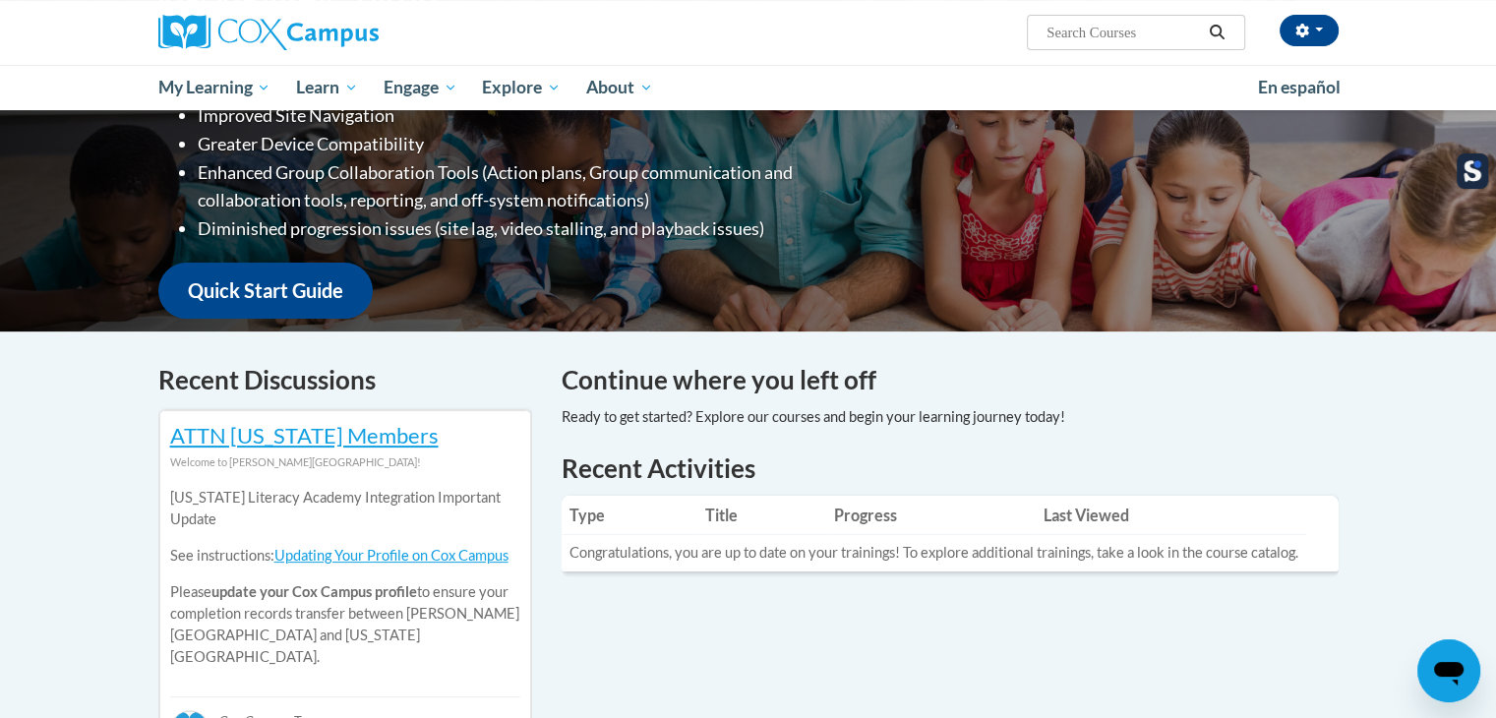
scroll to position [394, 0]
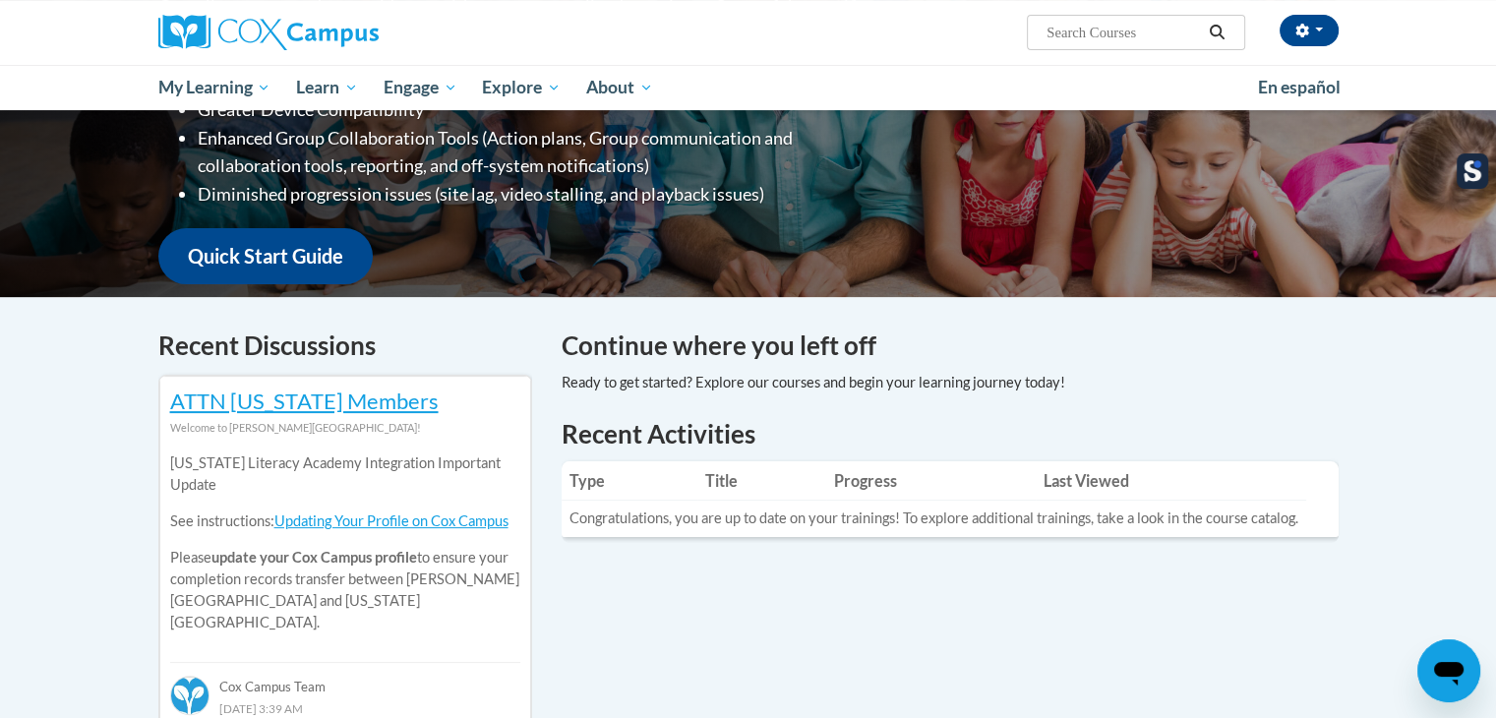
click at [759, 515] on td "Congratulations, you are up to date on your trainings! To explore additional tr…" at bounding box center [934, 519] width 745 height 36
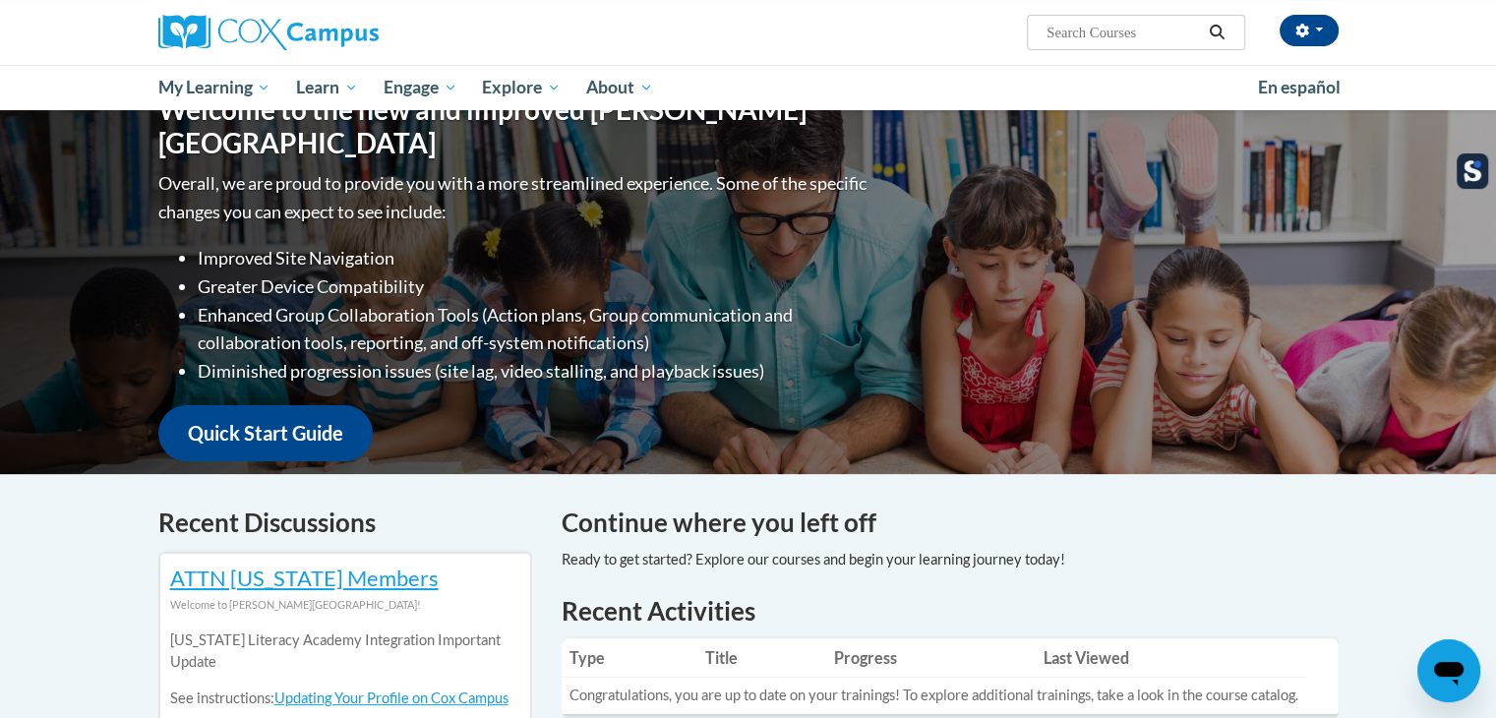
scroll to position [0, 0]
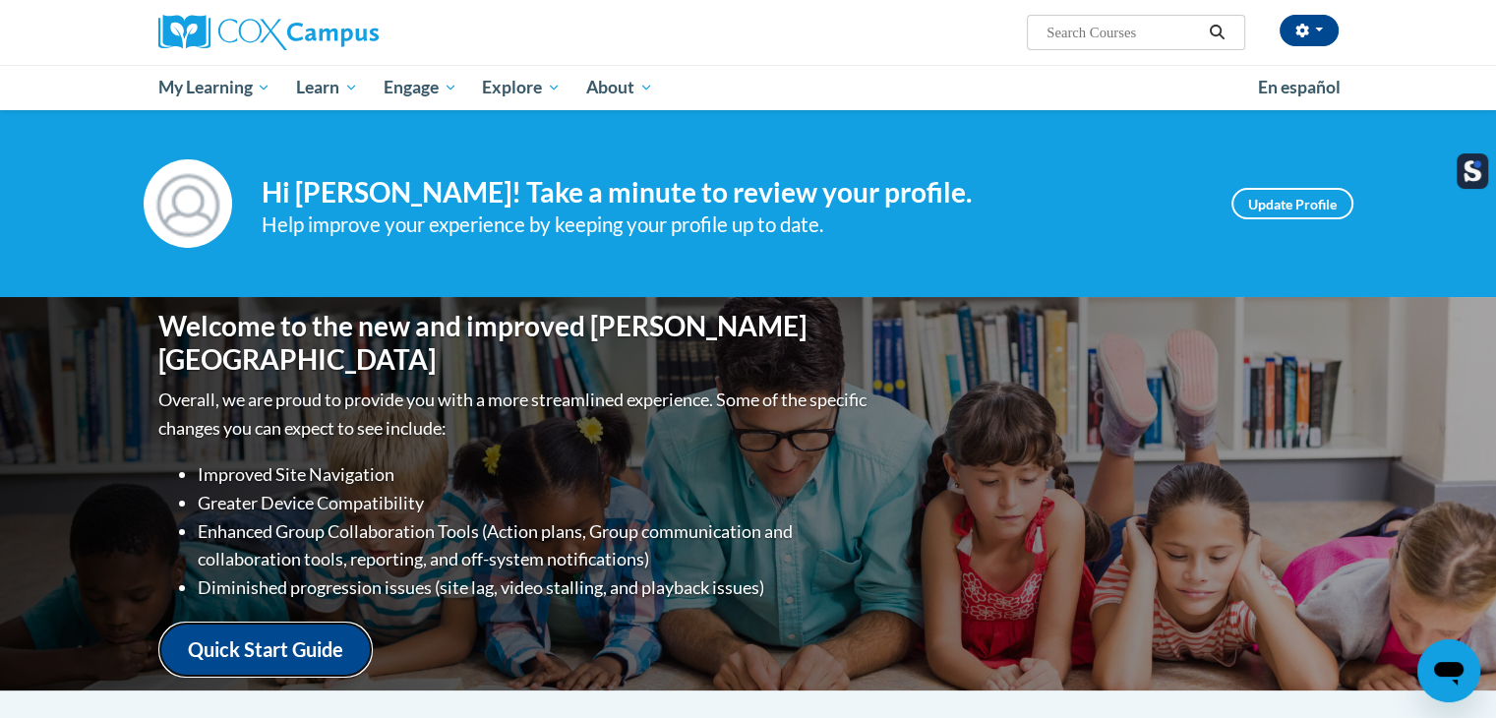
click at [311, 632] on link "Quick Start Guide" at bounding box center [265, 650] width 214 height 56
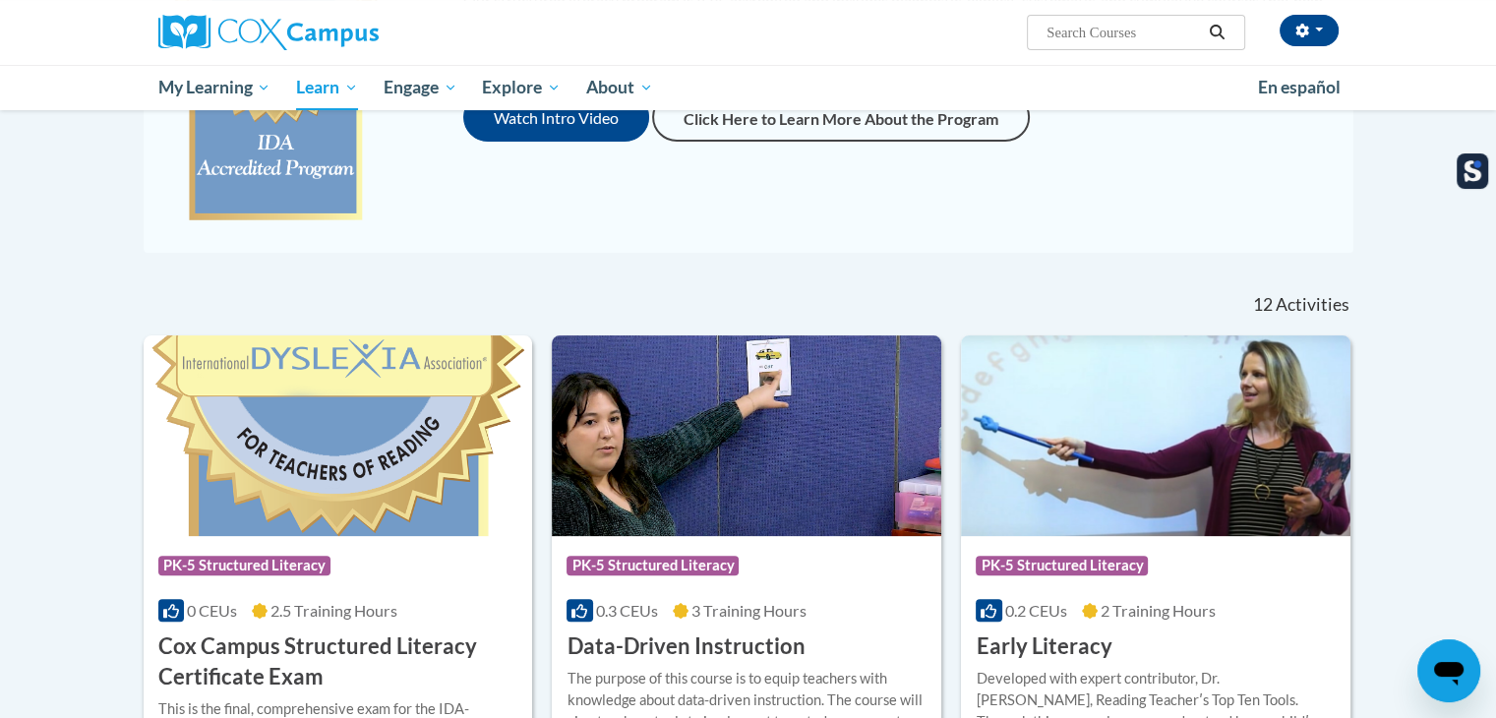
scroll to position [492, 0]
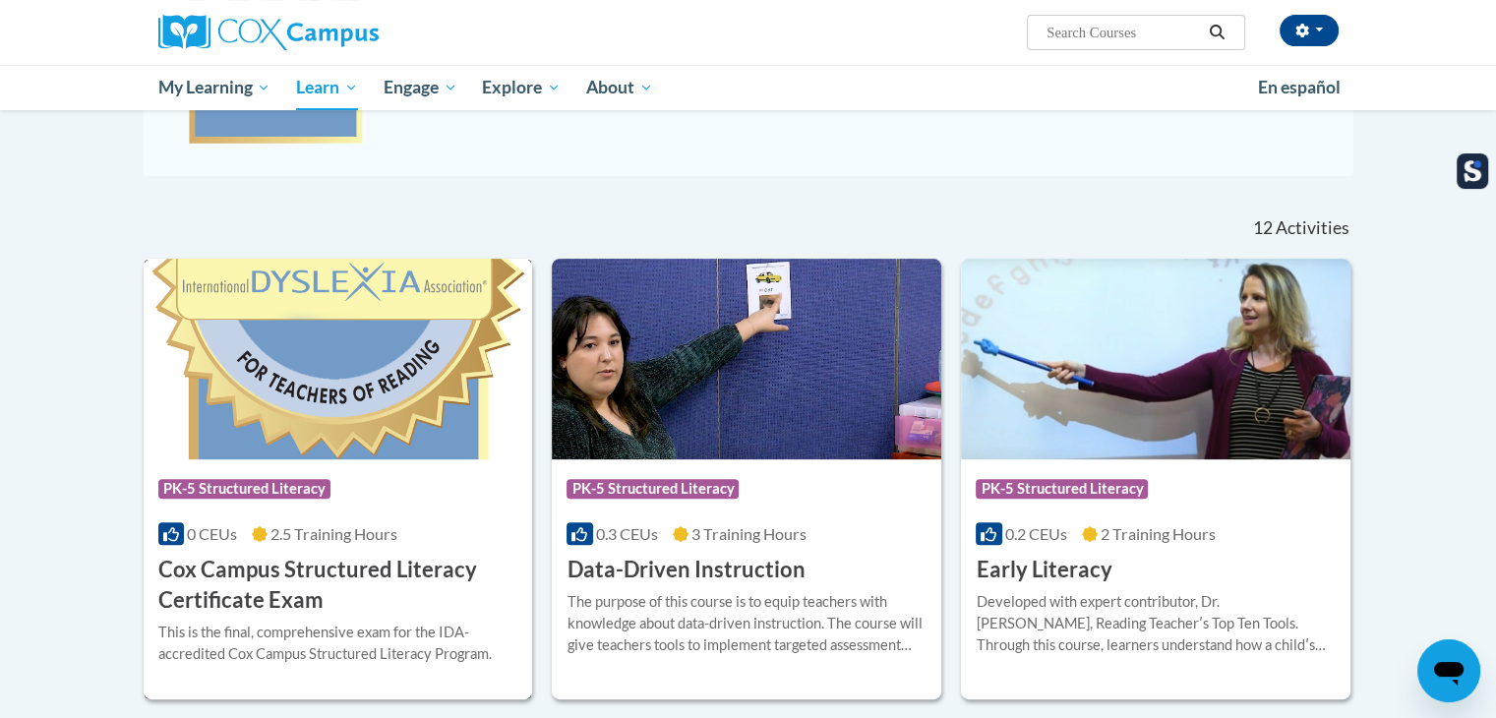
click at [388, 544] on div "0 CEUs 2.5 Training Hours" at bounding box center [338, 534] width 360 height 22
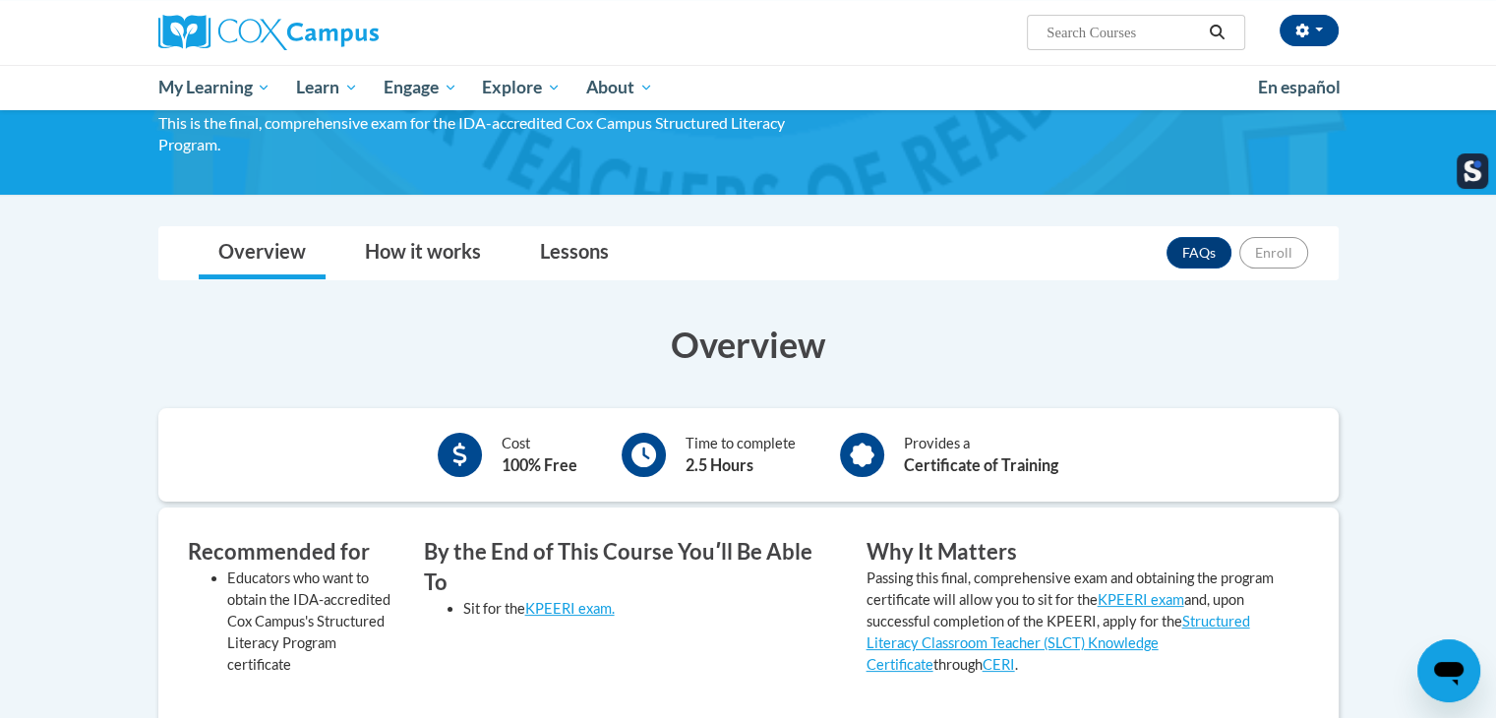
scroll to position [98, 0]
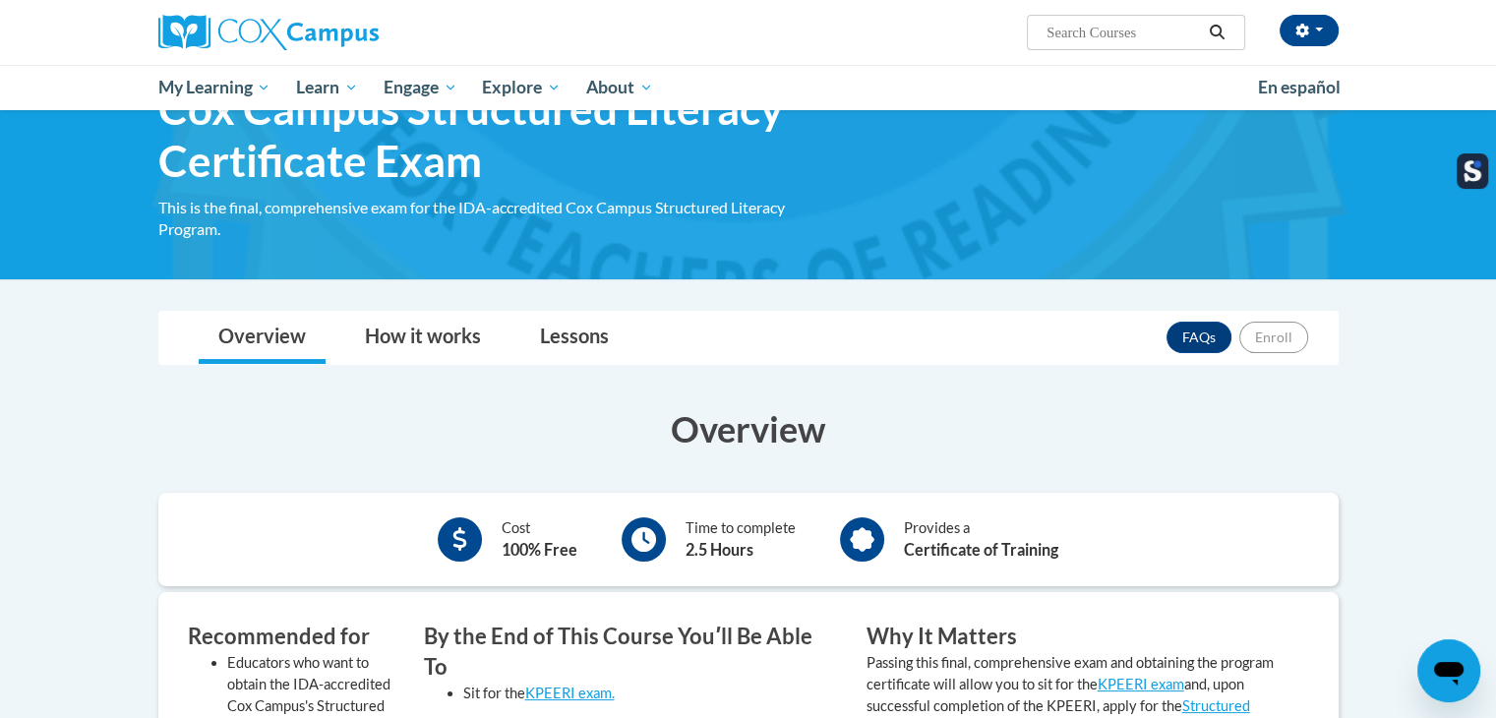
click at [1165, 331] on div "Overview How it works Lessons FAQs Enroll" at bounding box center [748, 338] width 1149 height 52
click at [1194, 332] on link "FAQs" at bounding box center [1199, 337] width 65 height 31
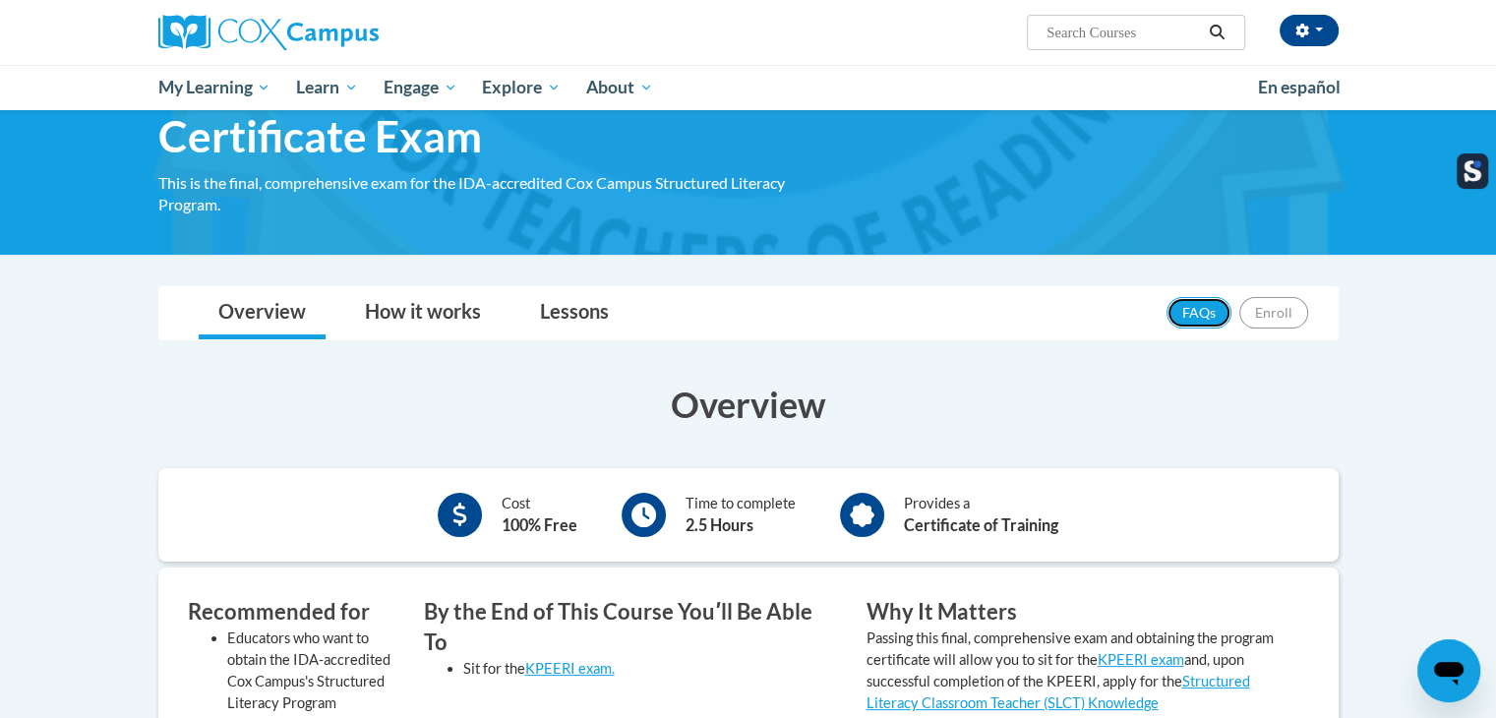
scroll to position [394, 0]
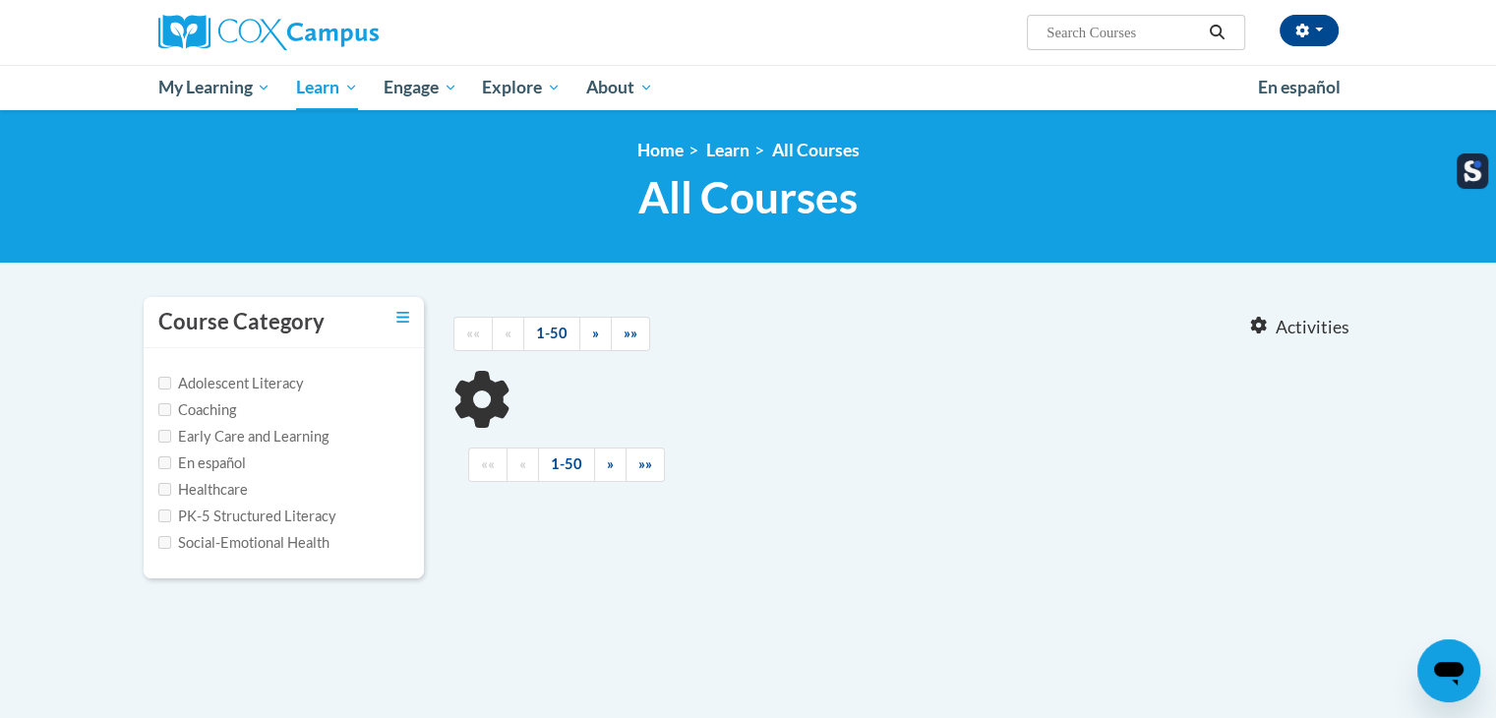
type input "oral lang"
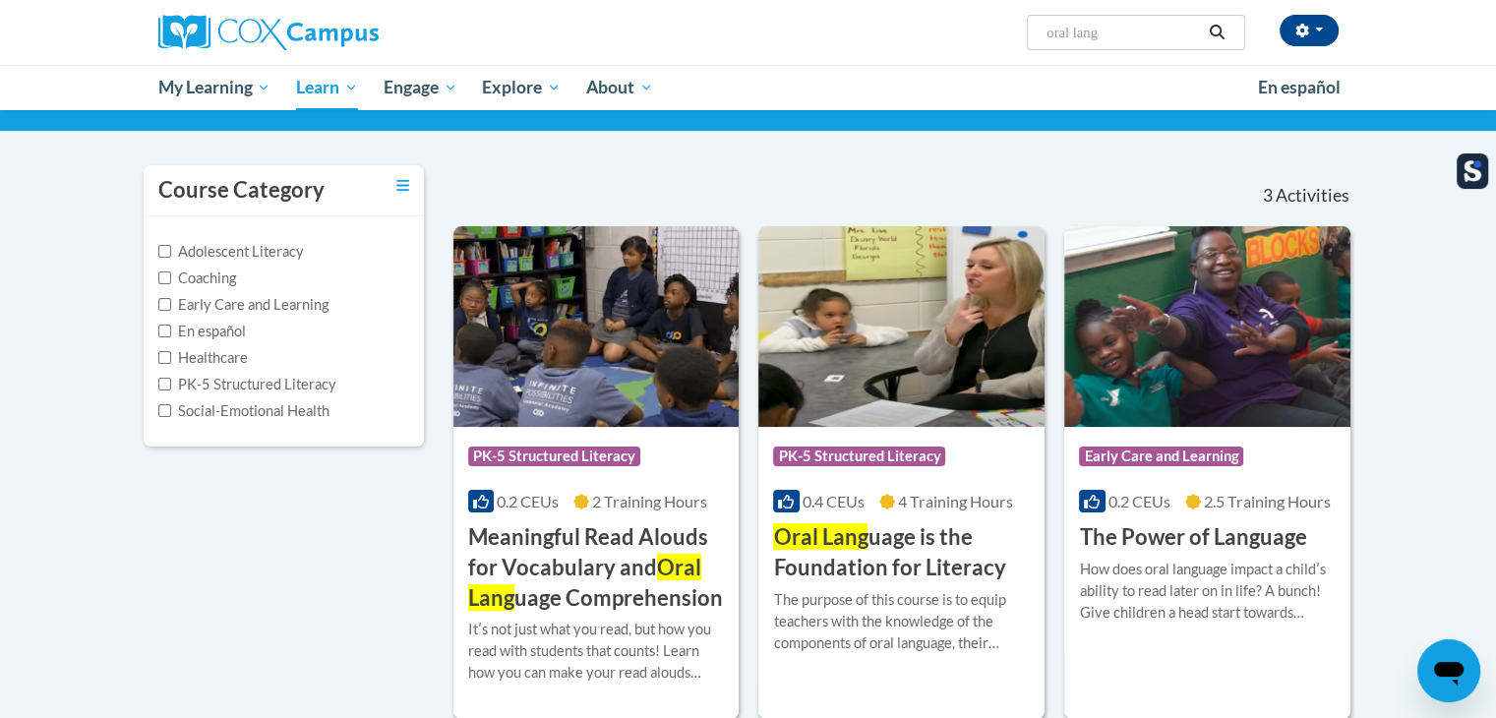
scroll to position [192, 0]
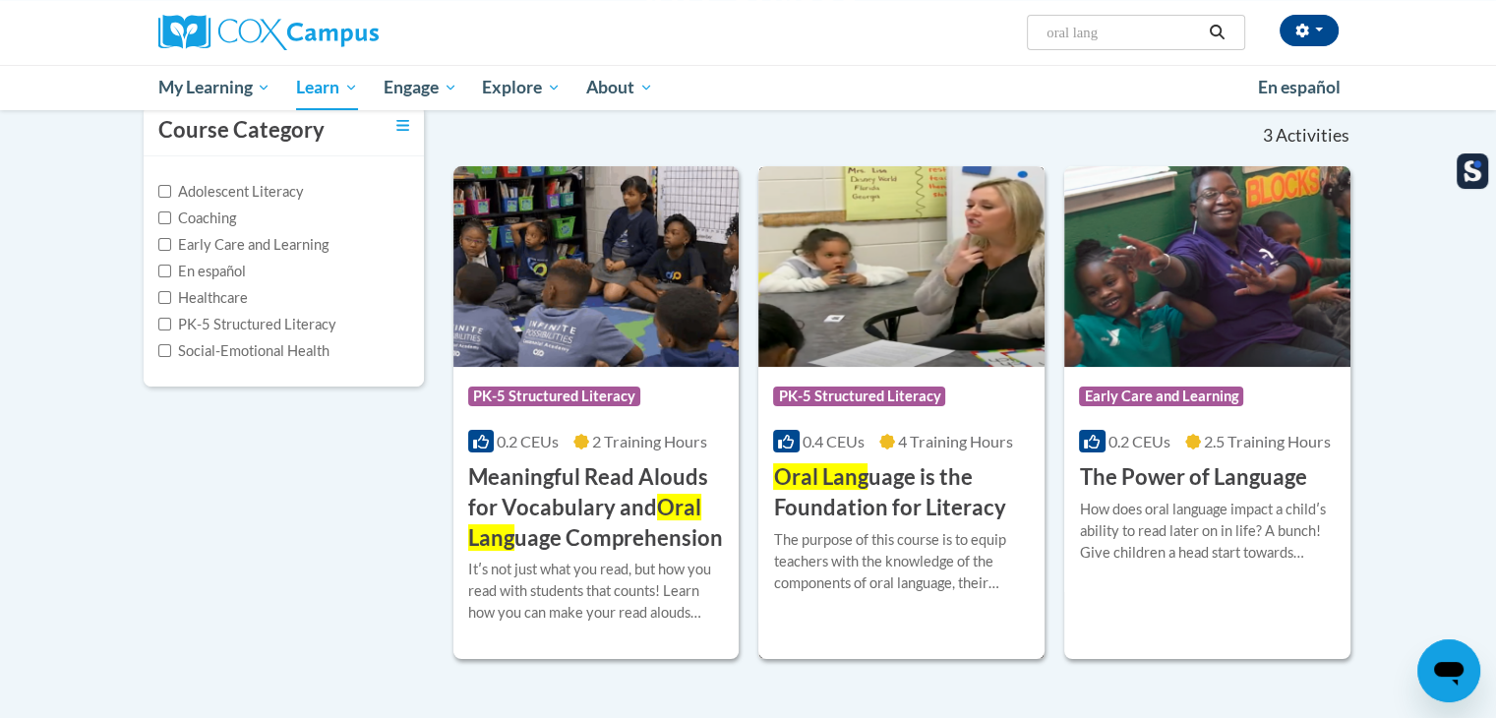
click at [916, 316] on img at bounding box center [902, 266] width 286 height 201
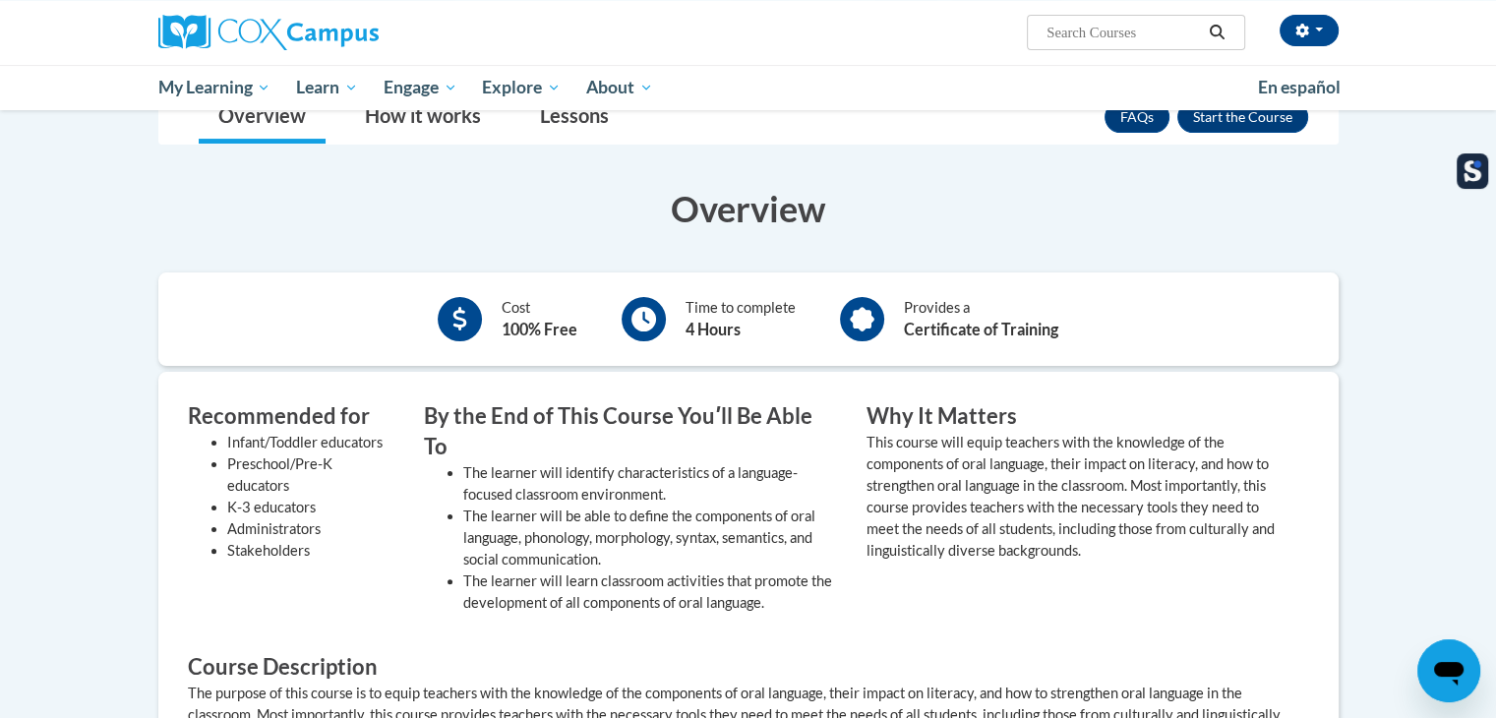
scroll to position [169, 0]
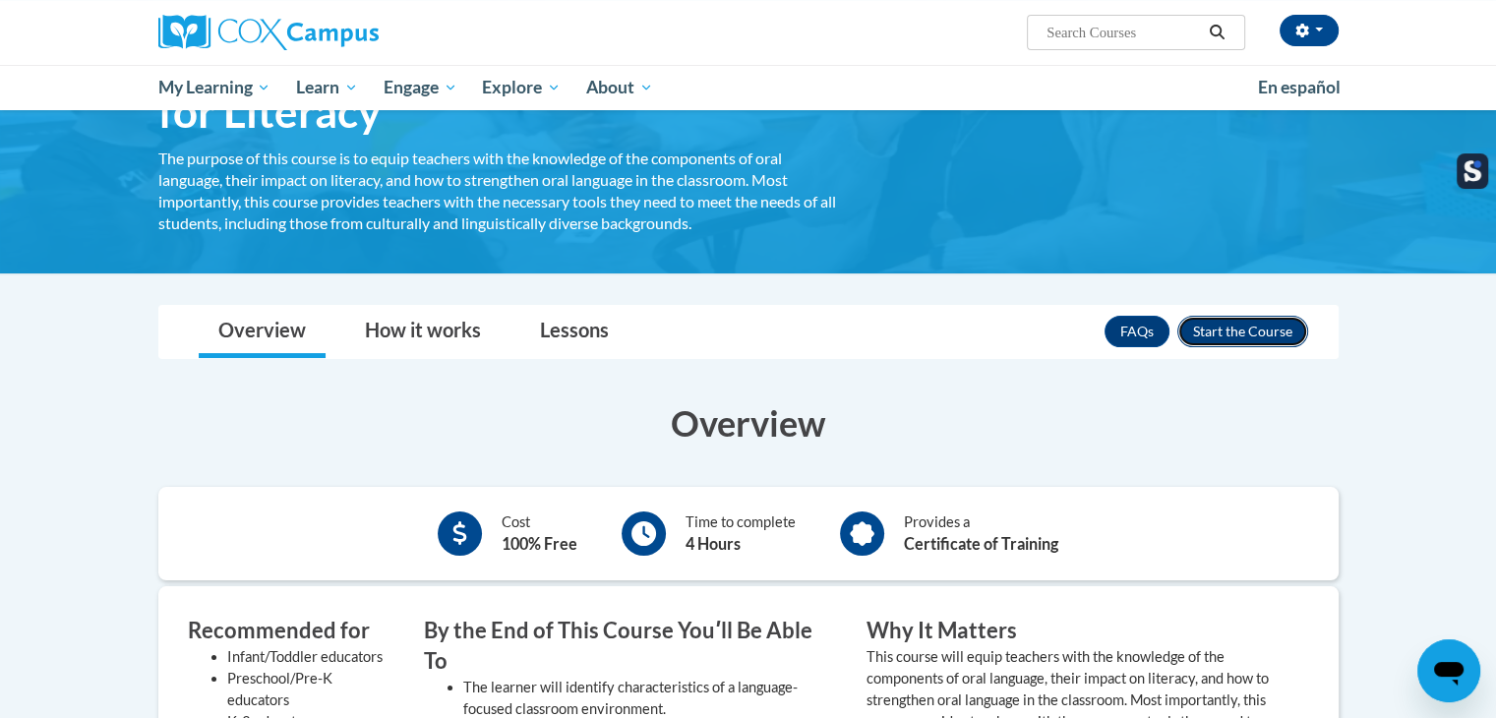
click at [1259, 325] on button "Enroll" at bounding box center [1243, 331] width 131 height 31
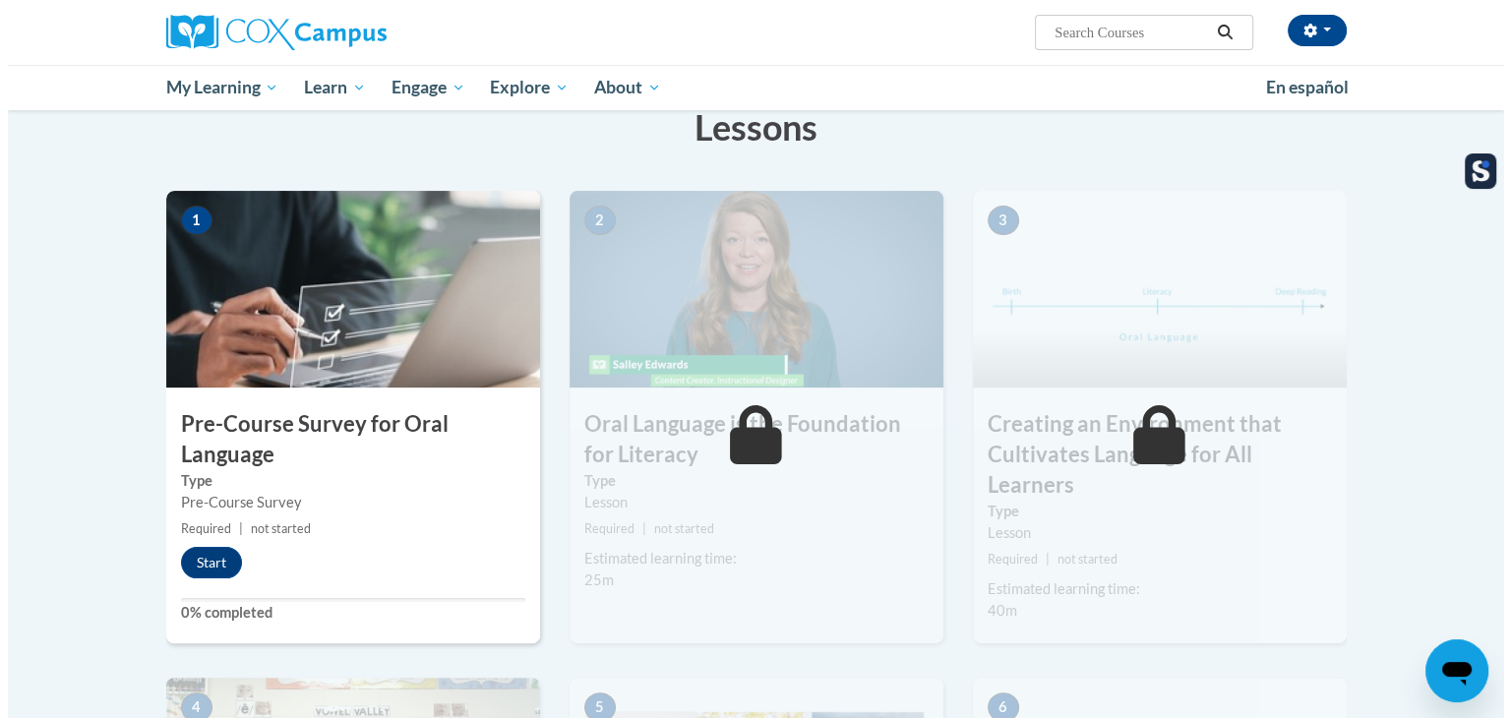
scroll to position [323, 0]
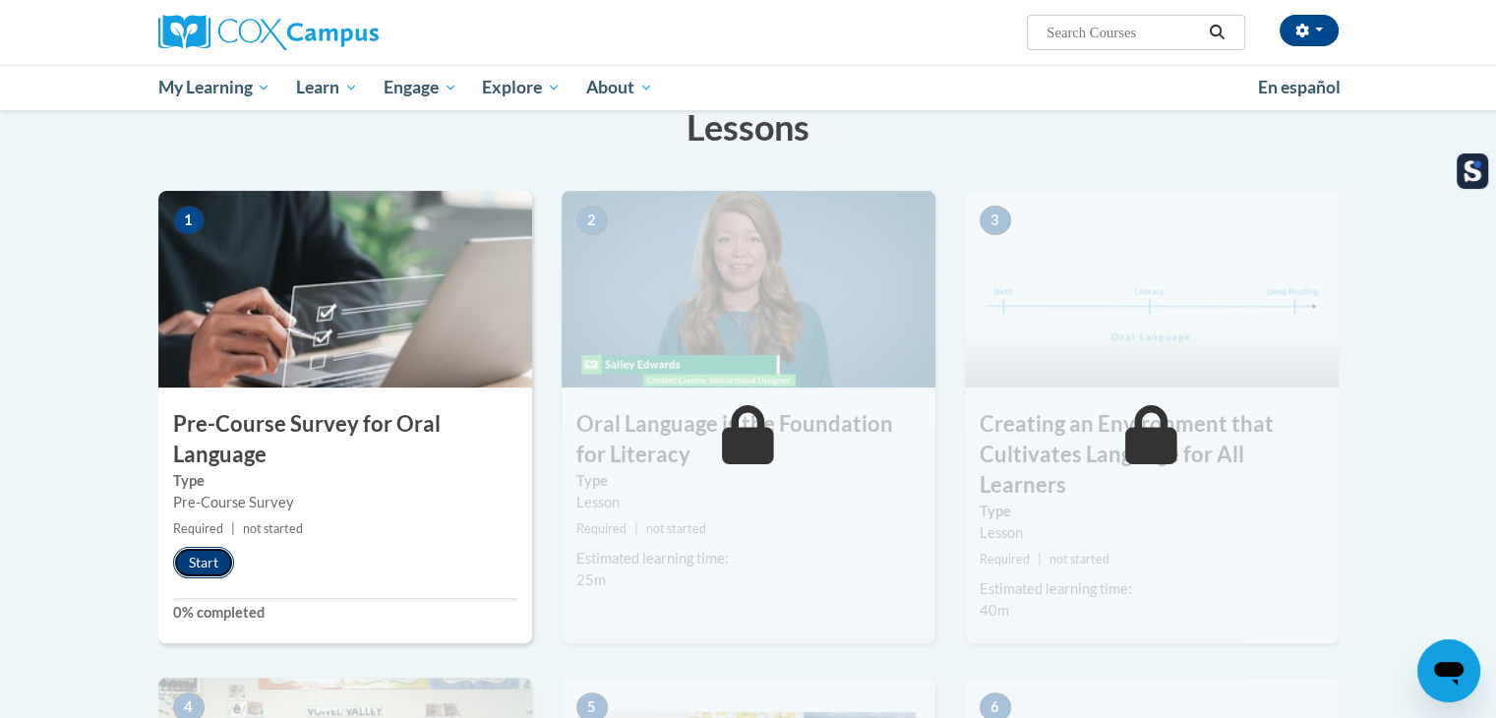
click at [214, 554] on button "Start" at bounding box center [203, 562] width 61 height 31
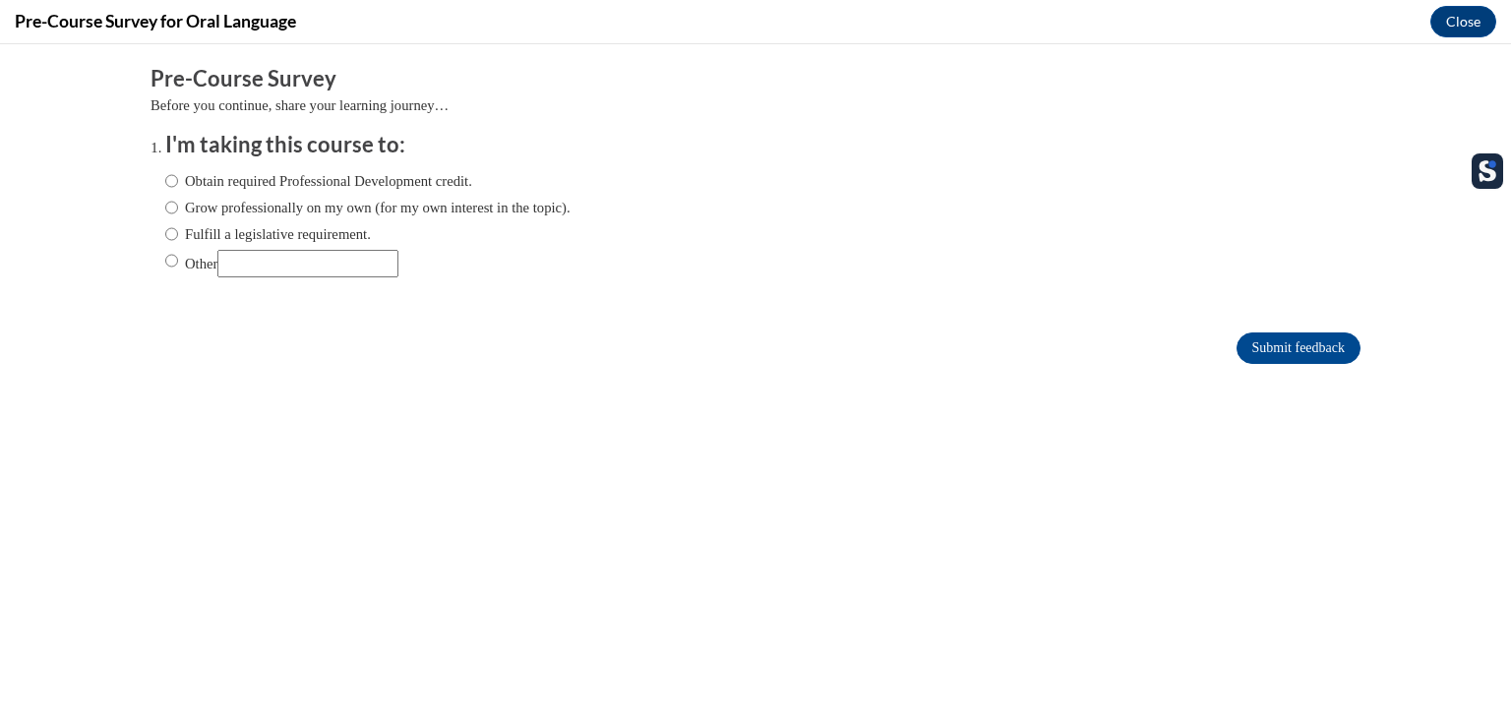
scroll to position [0, 0]
